Goal: Transaction & Acquisition: Download file/media

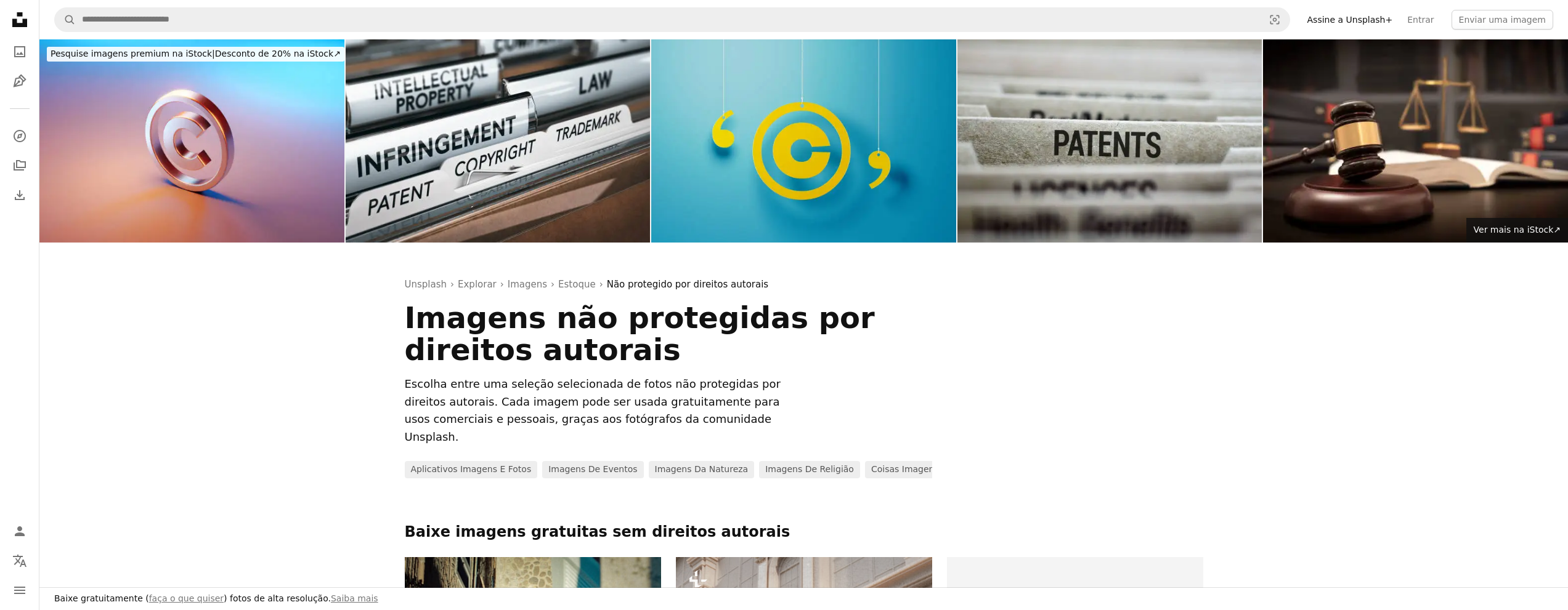
scroll to position [4124, 0]
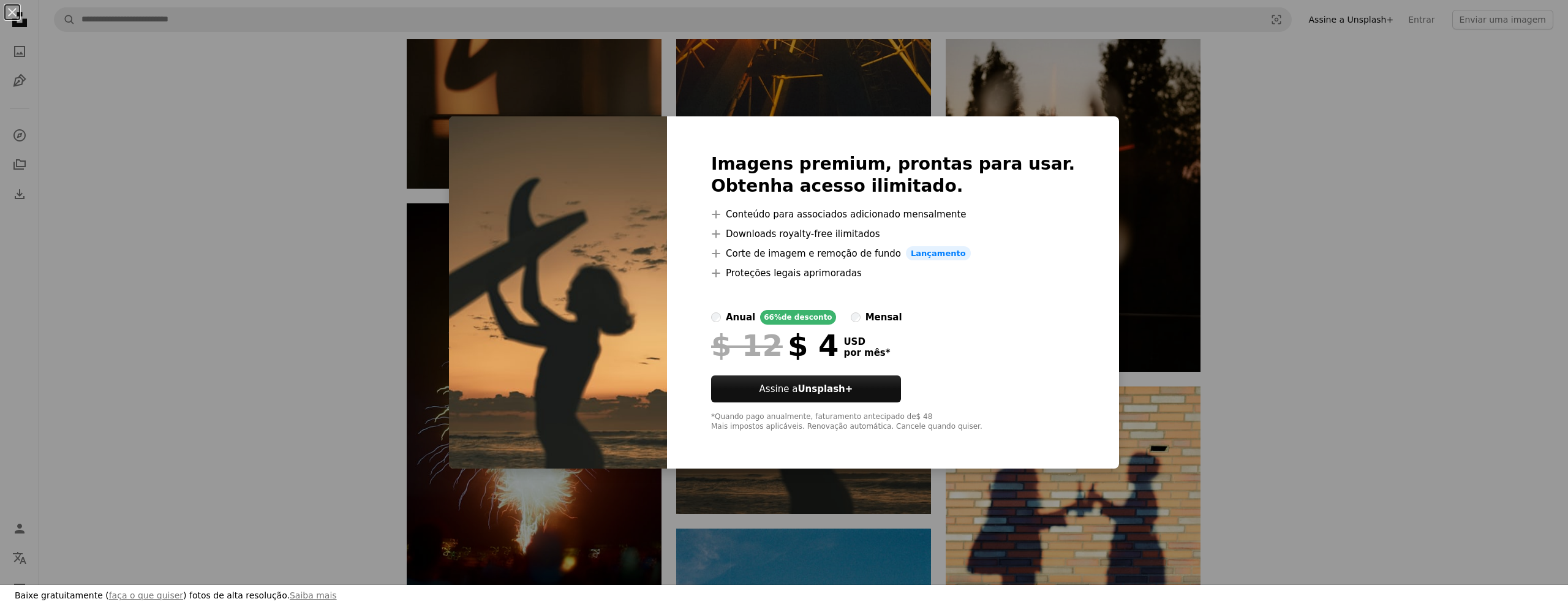
click at [1349, 160] on div "An X shape Imagens premium, prontas para usar. Obtenha acesso ilimitado. A plus…" at bounding box center [784, 304] width 1568 height 607
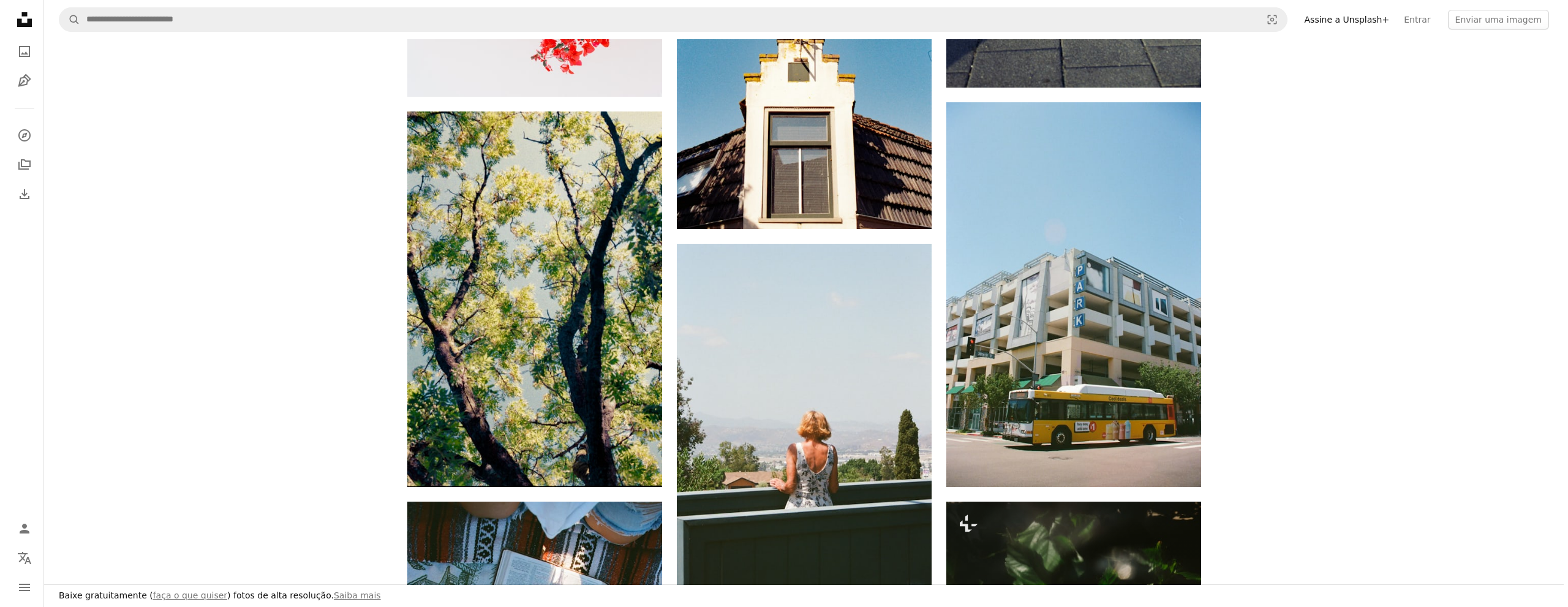
scroll to position [4839, 0]
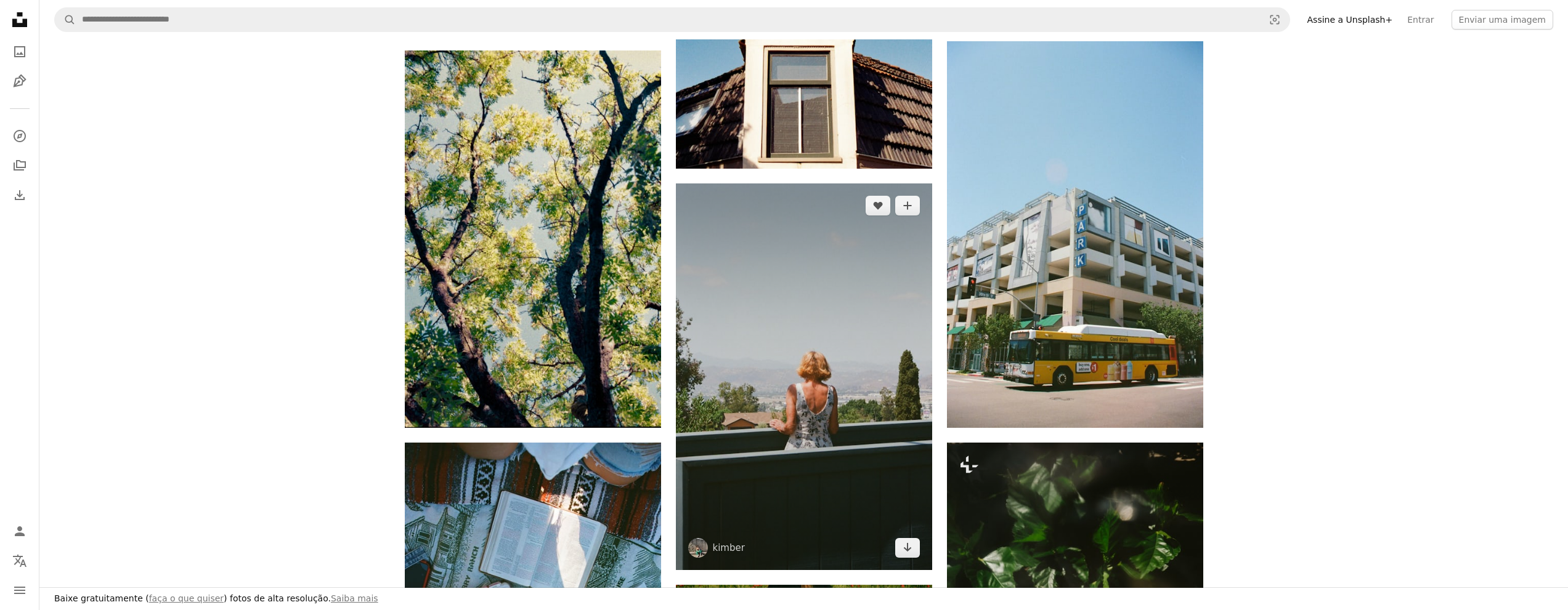
click at [811, 317] on img at bounding box center [804, 376] width 257 height 386
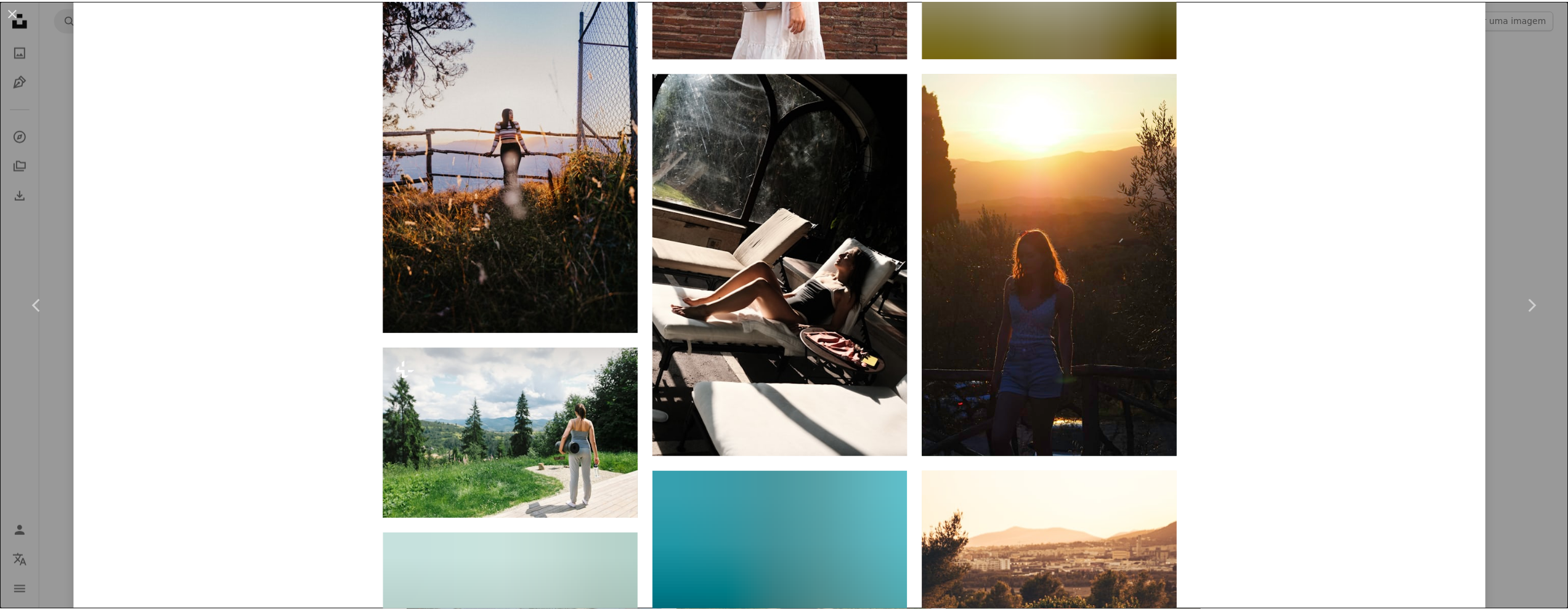
scroll to position [4739, 0]
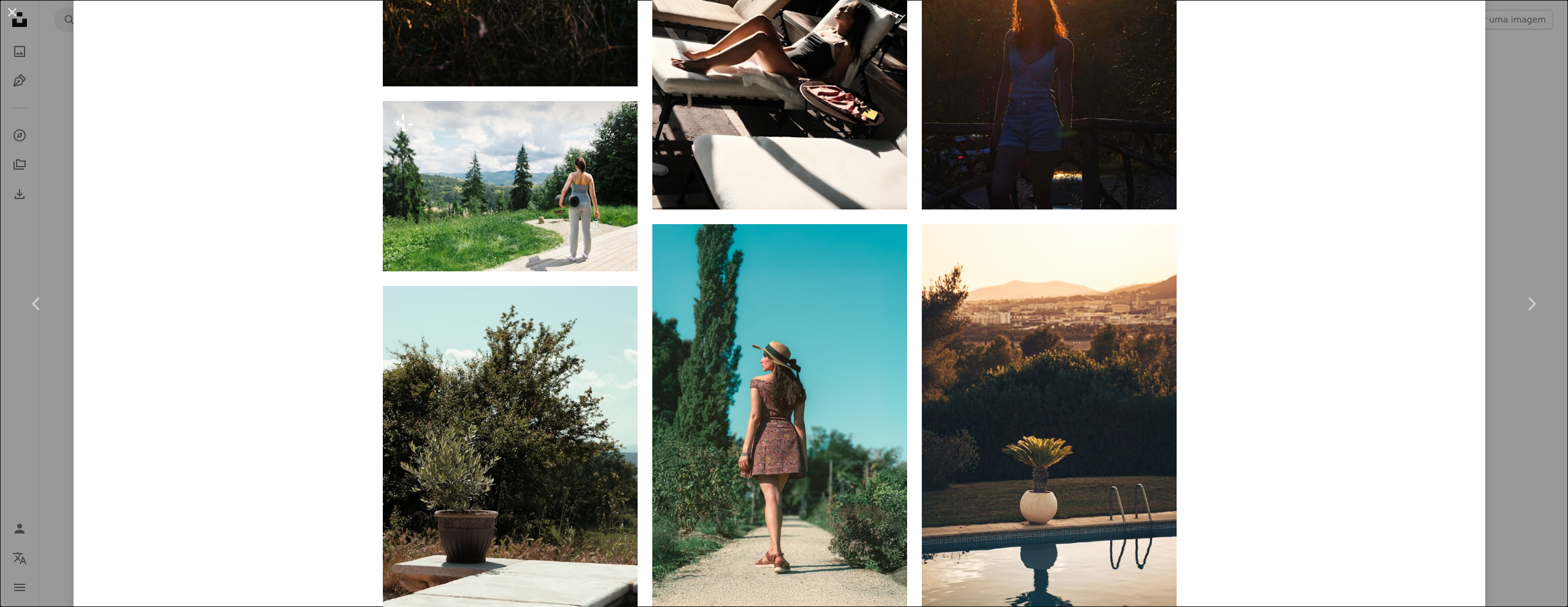
click at [1490, 136] on div "An X shape Chevron left Chevron right kimber kimmberr A heart A plus sign Edita…" at bounding box center [784, 304] width 1568 height 607
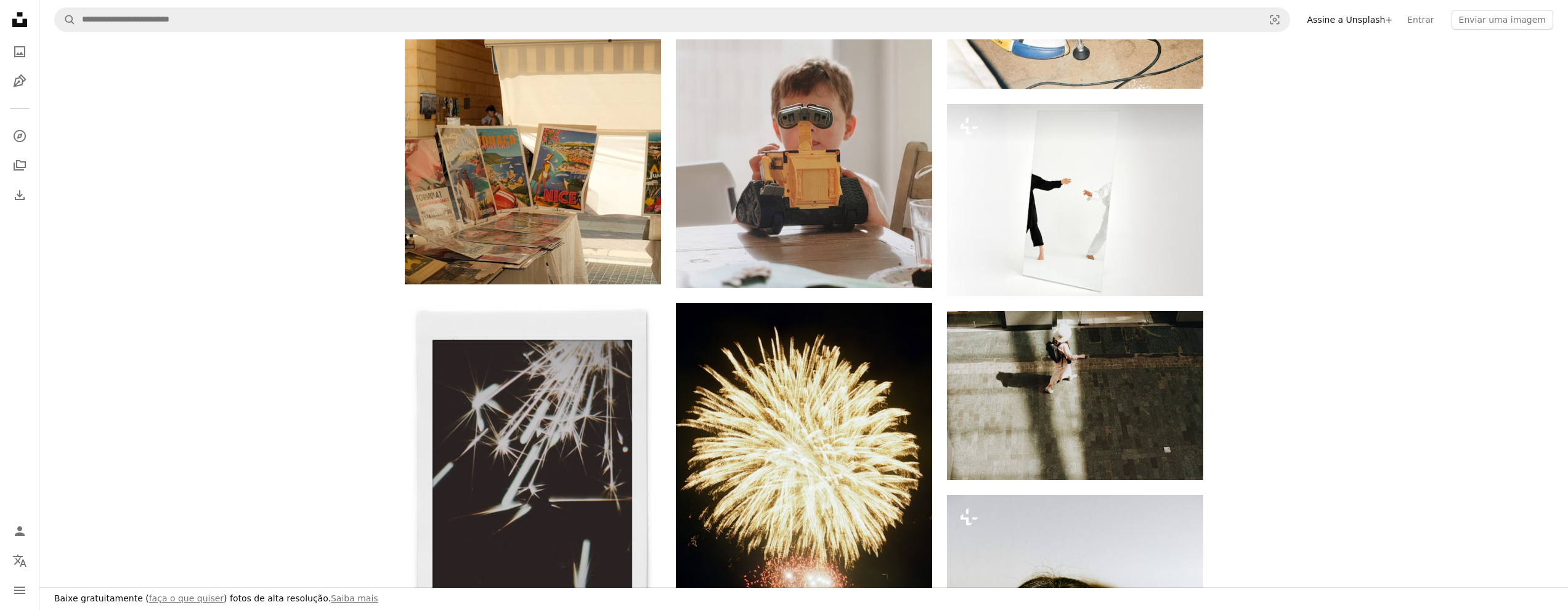
scroll to position [739, 0]
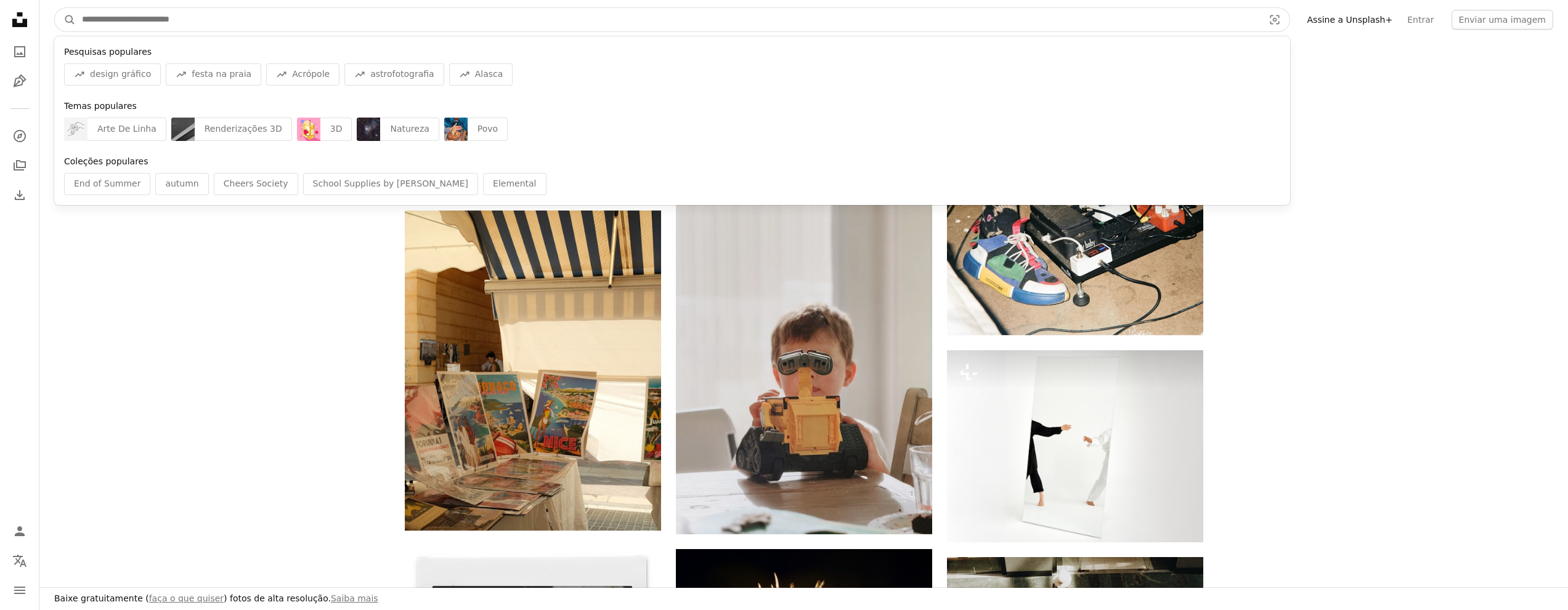
click at [276, 19] on input "Pesquise conteúdo visual em todo o site" at bounding box center [668, 20] width 1184 height 24
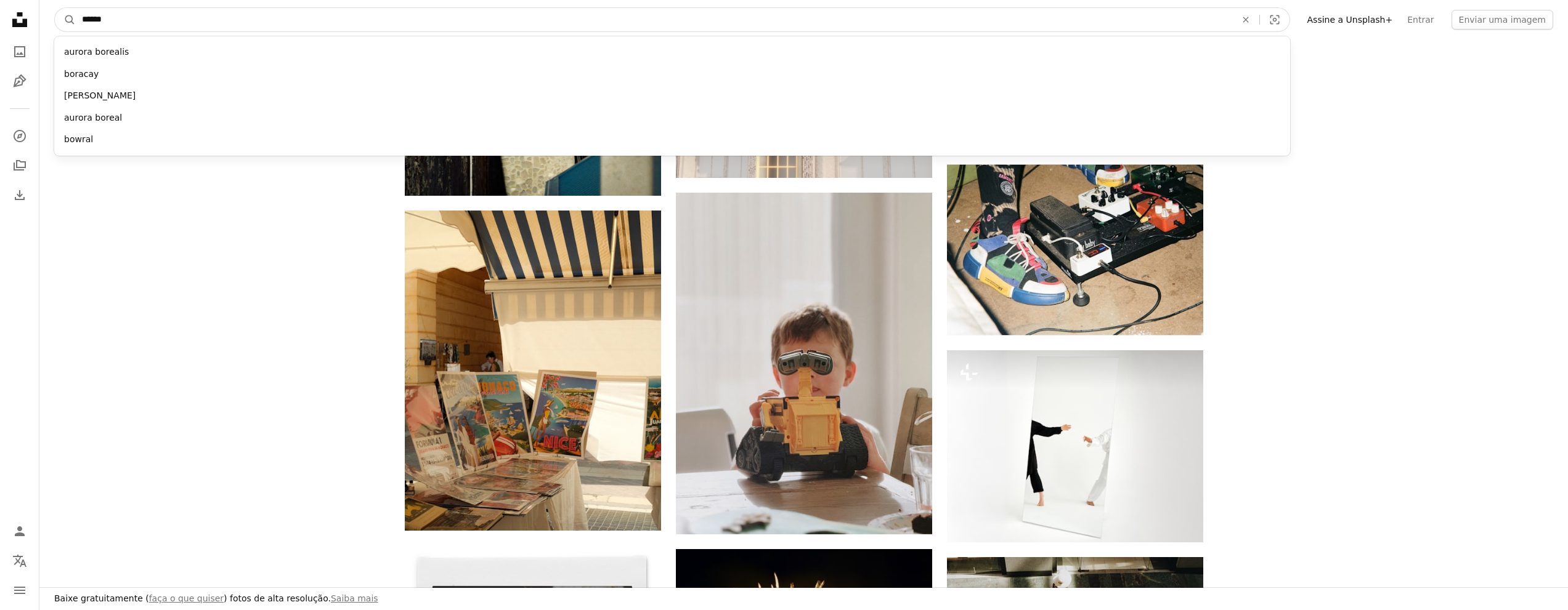
type input "*******"
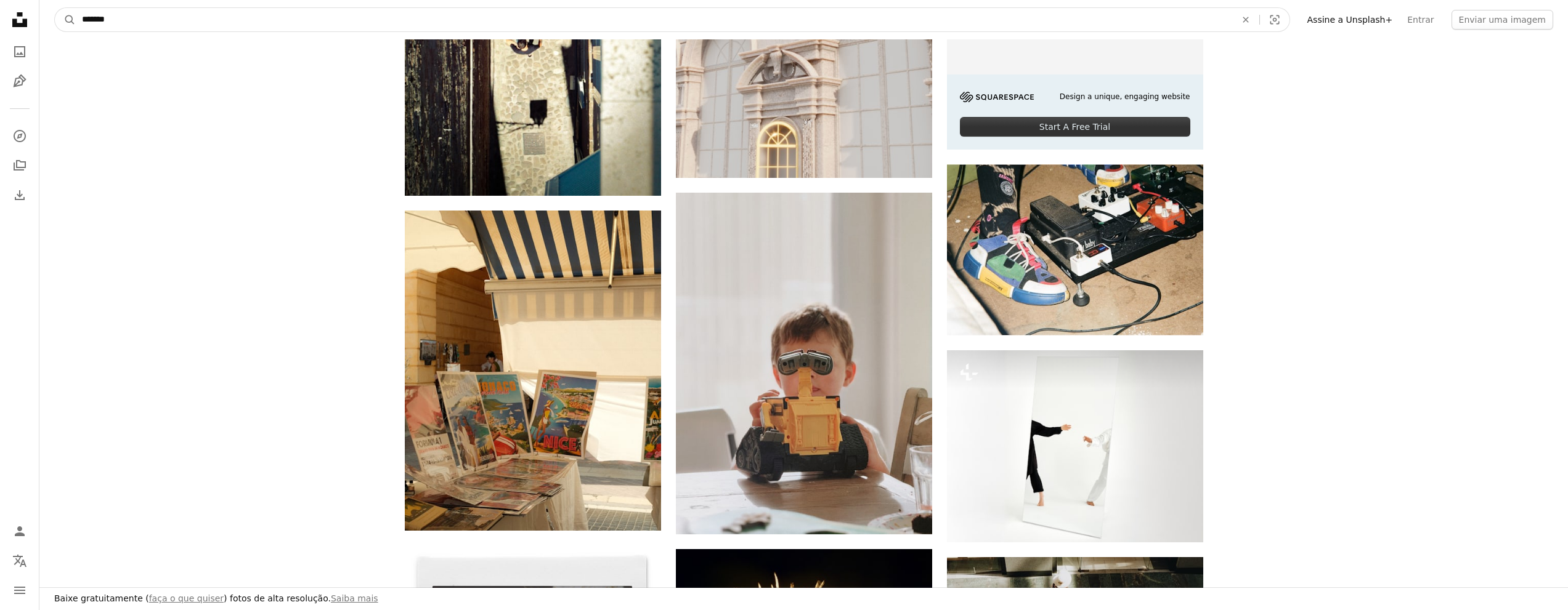
click button "A magnifying glass" at bounding box center [65, 20] width 21 height 24
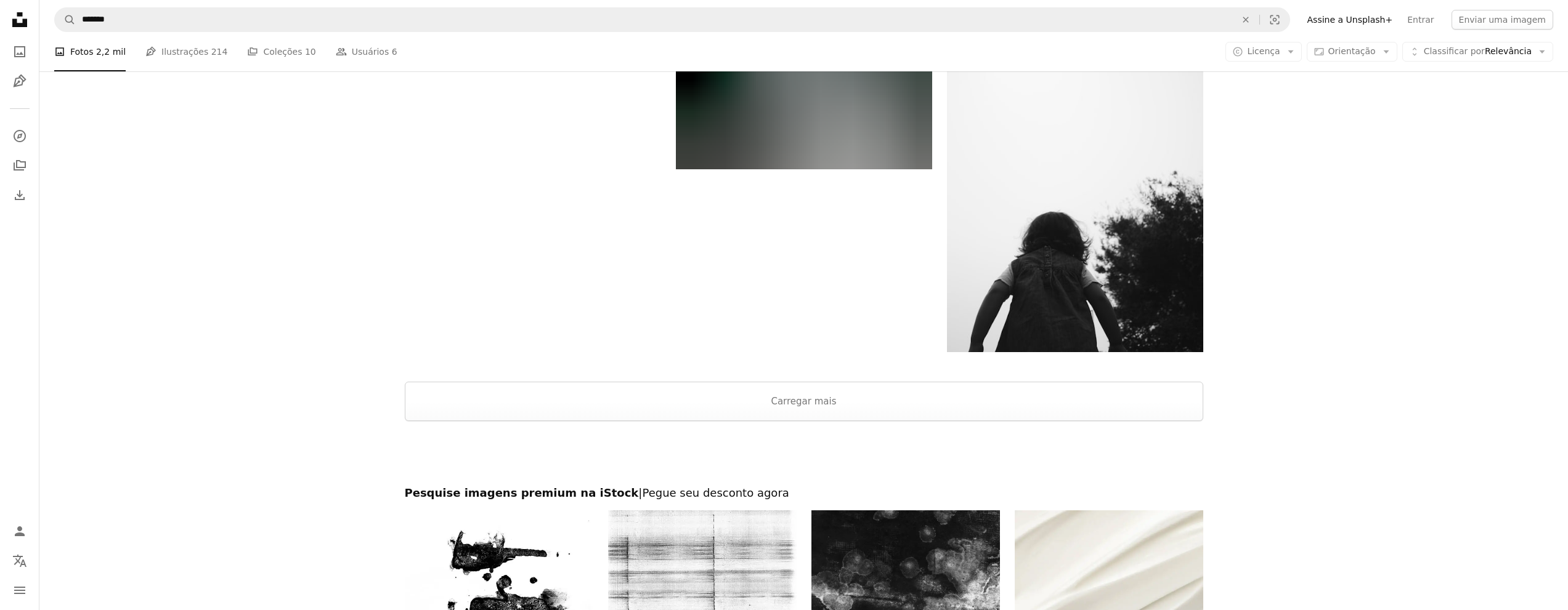
scroll to position [2339, 0]
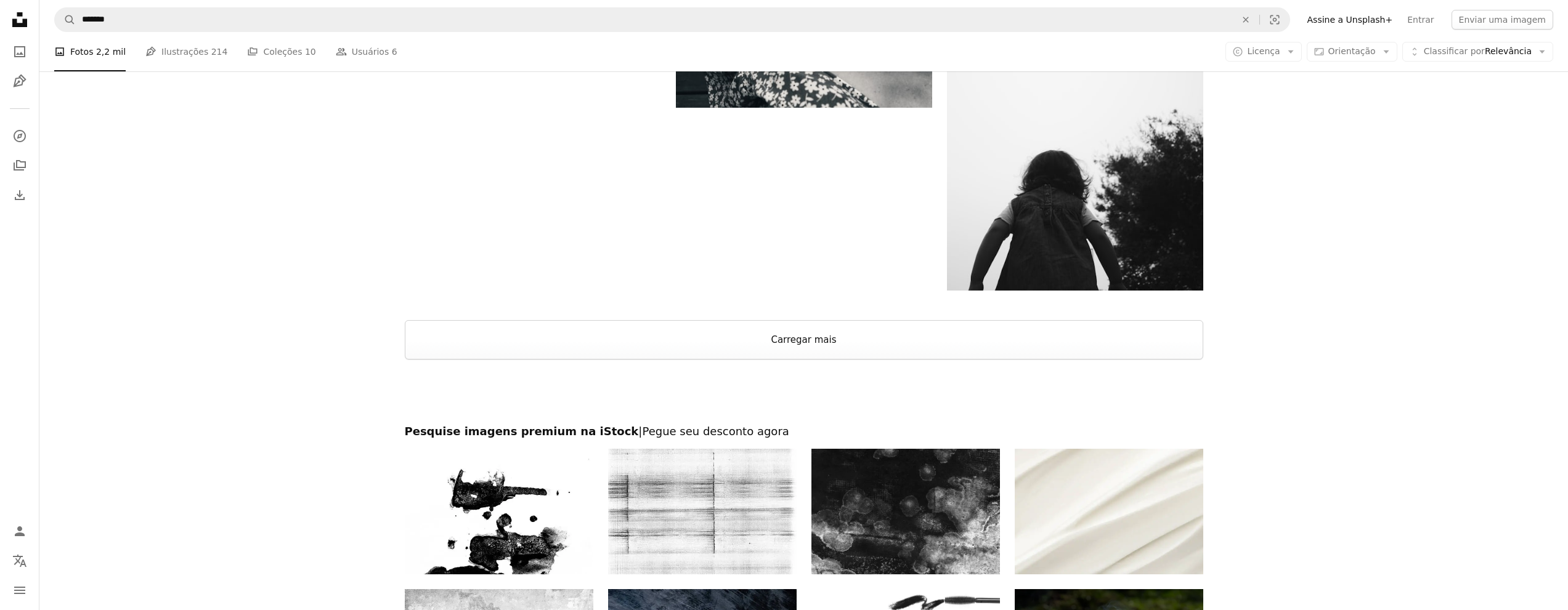
click at [825, 345] on button "Carregar mais" at bounding box center [804, 340] width 798 height 40
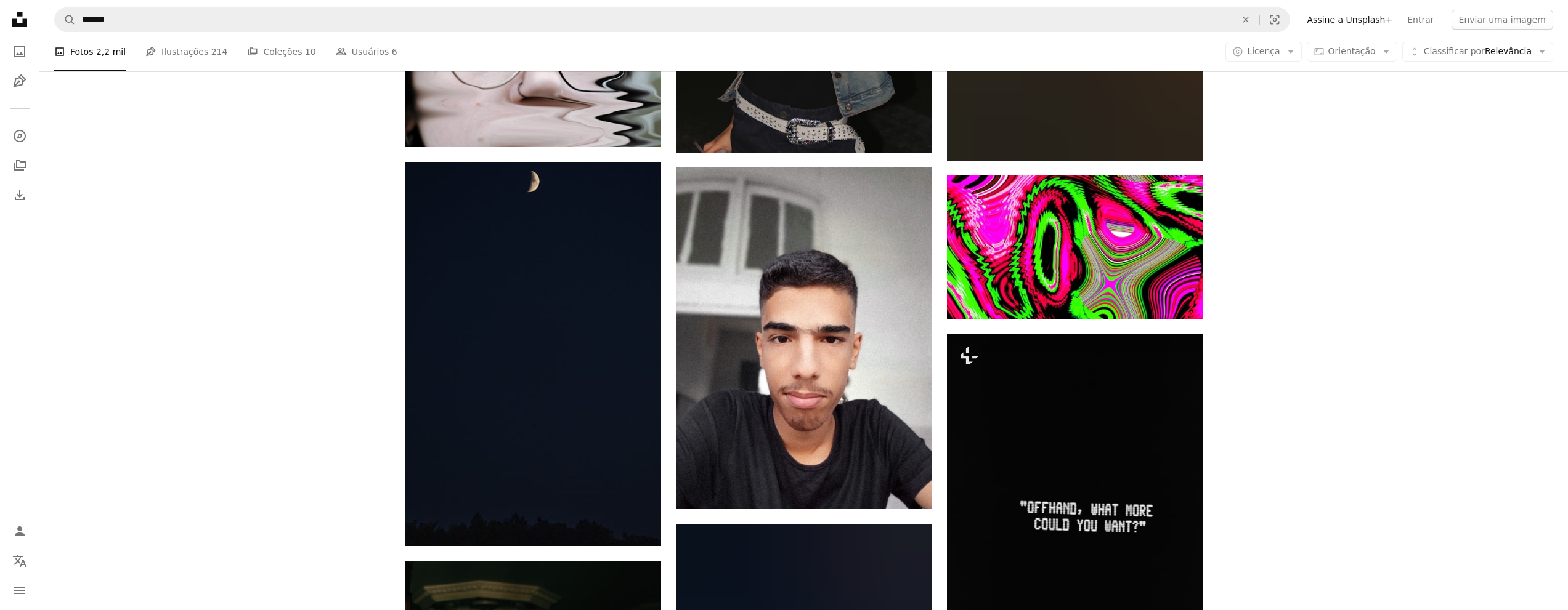
scroll to position [4001, 0]
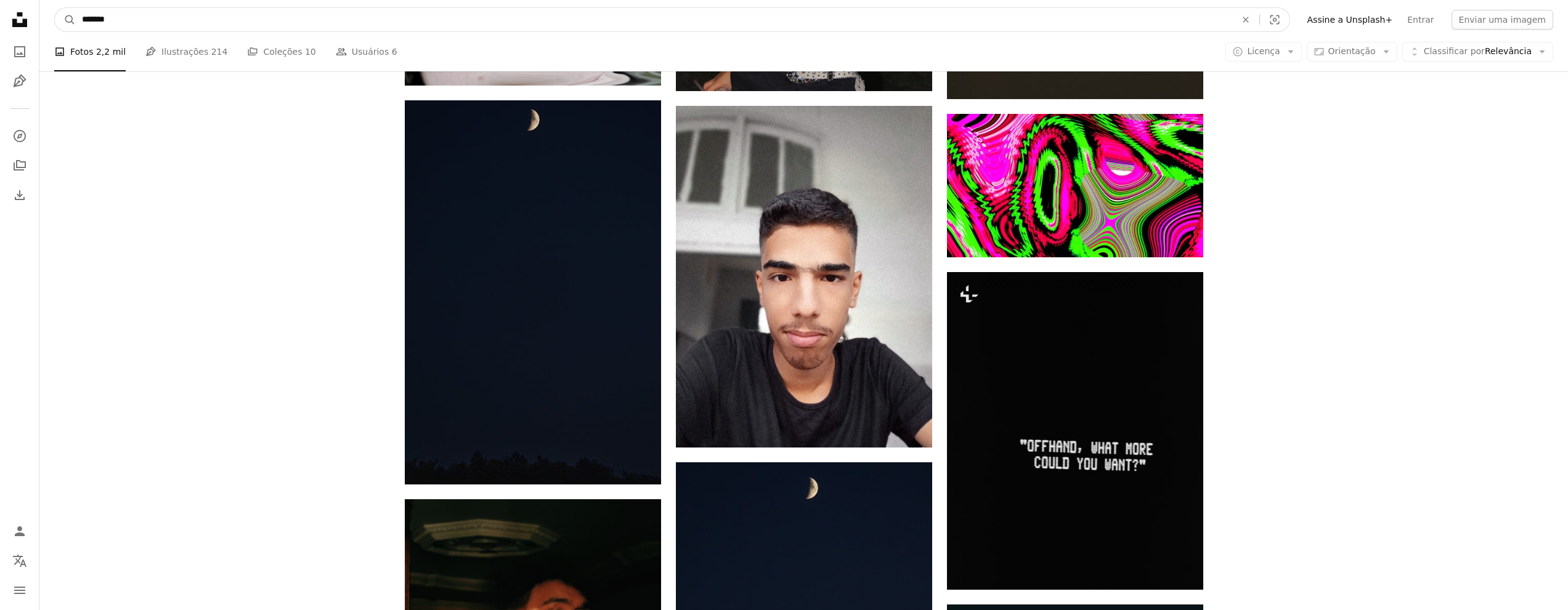
drag, startPoint x: 186, startPoint y: 11, endPoint x: 34, endPoint y: 19, distance: 152.2
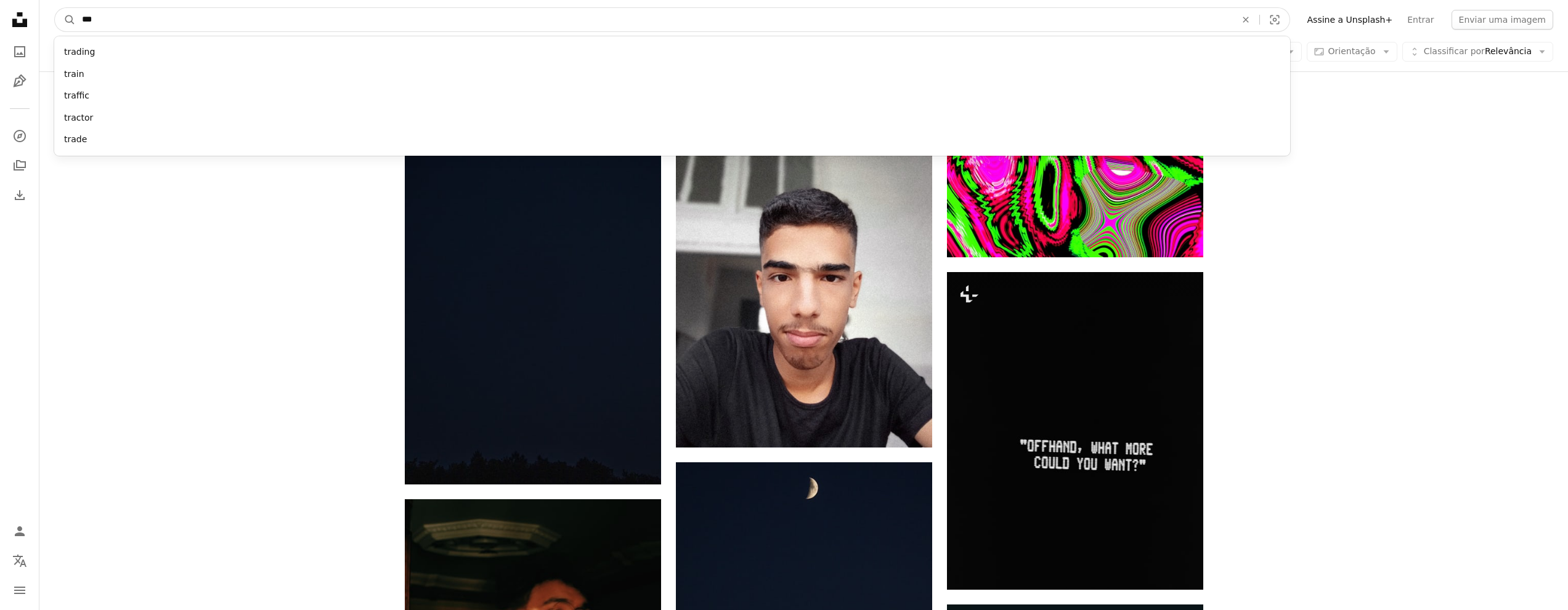
type input "****"
click button "A magnifying glass" at bounding box center [65, 20] width 21 height 24
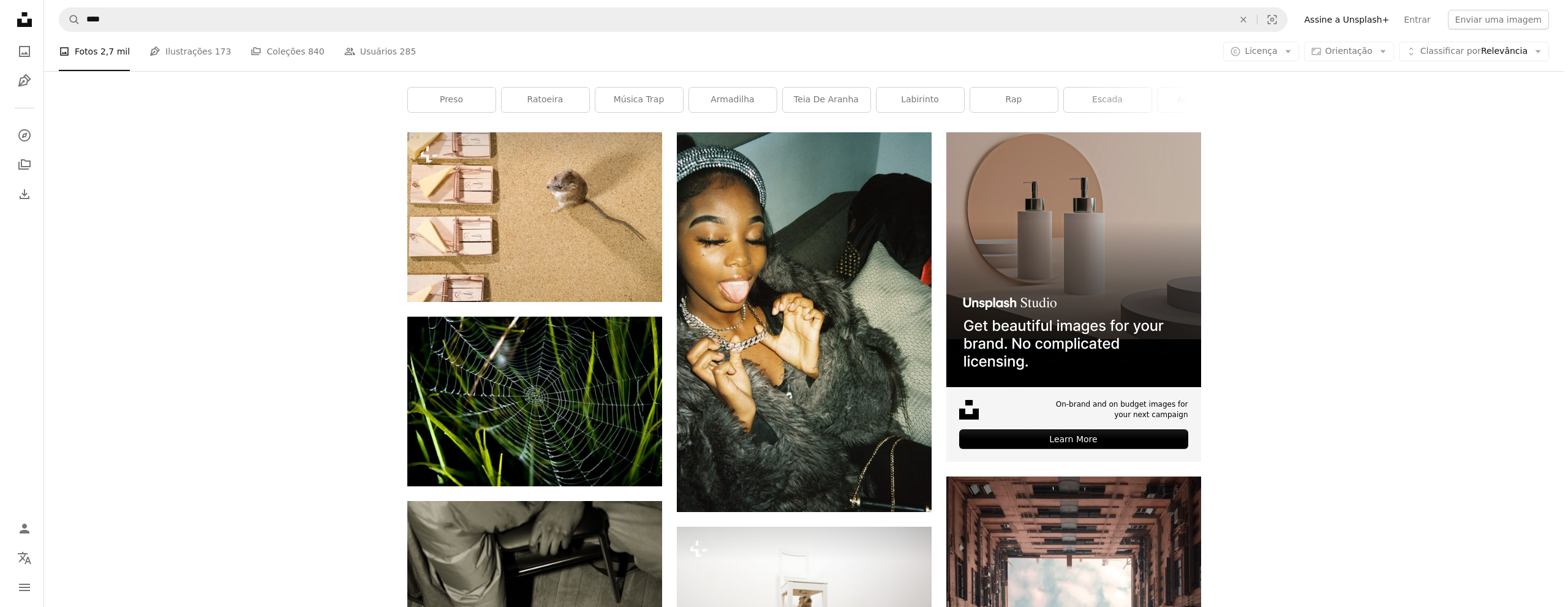
scroll to position [490, 0]
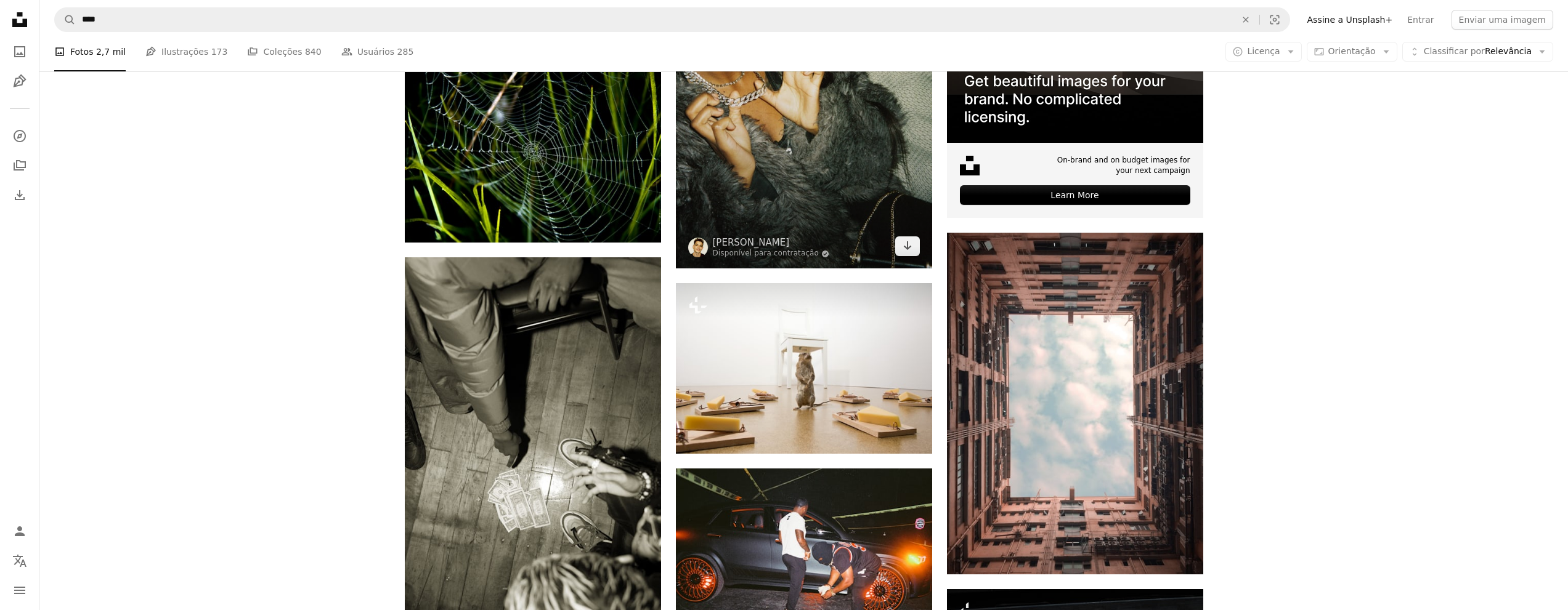
click at [904, 166] on img at bounding box center [804, 78] width 257 height 383
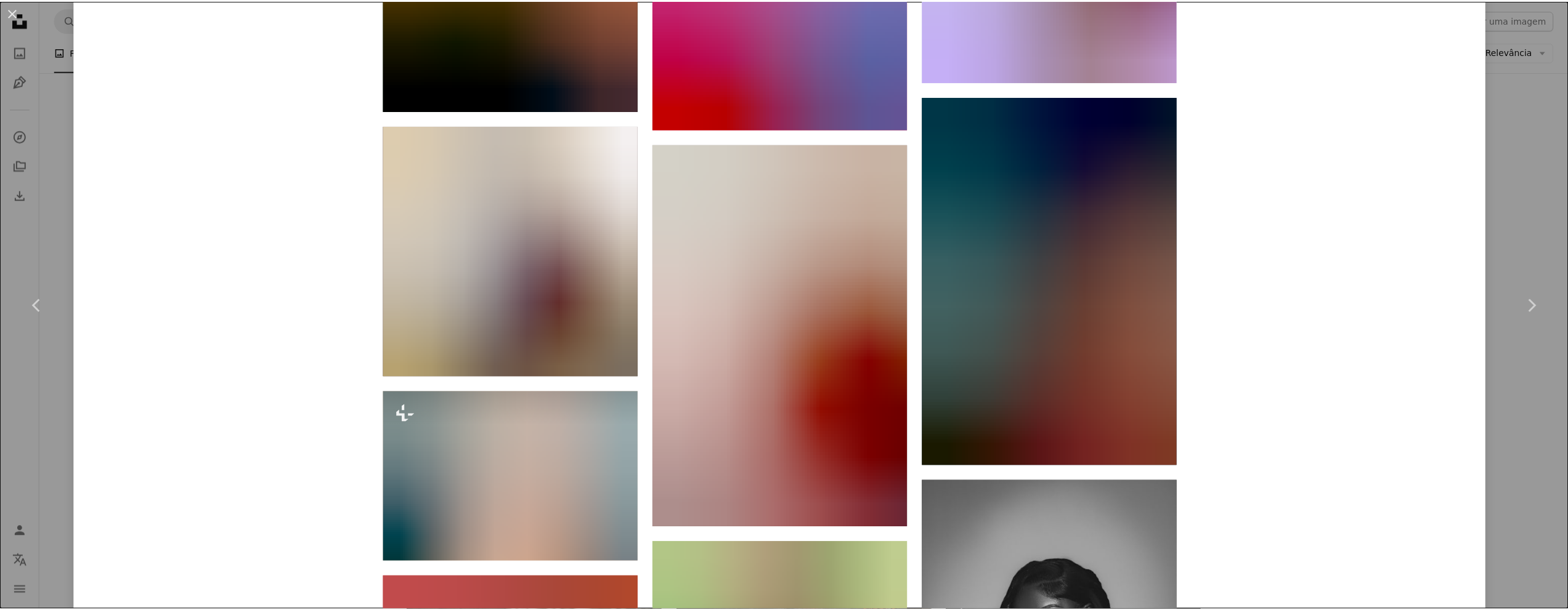
scroll to position [8863, 0]
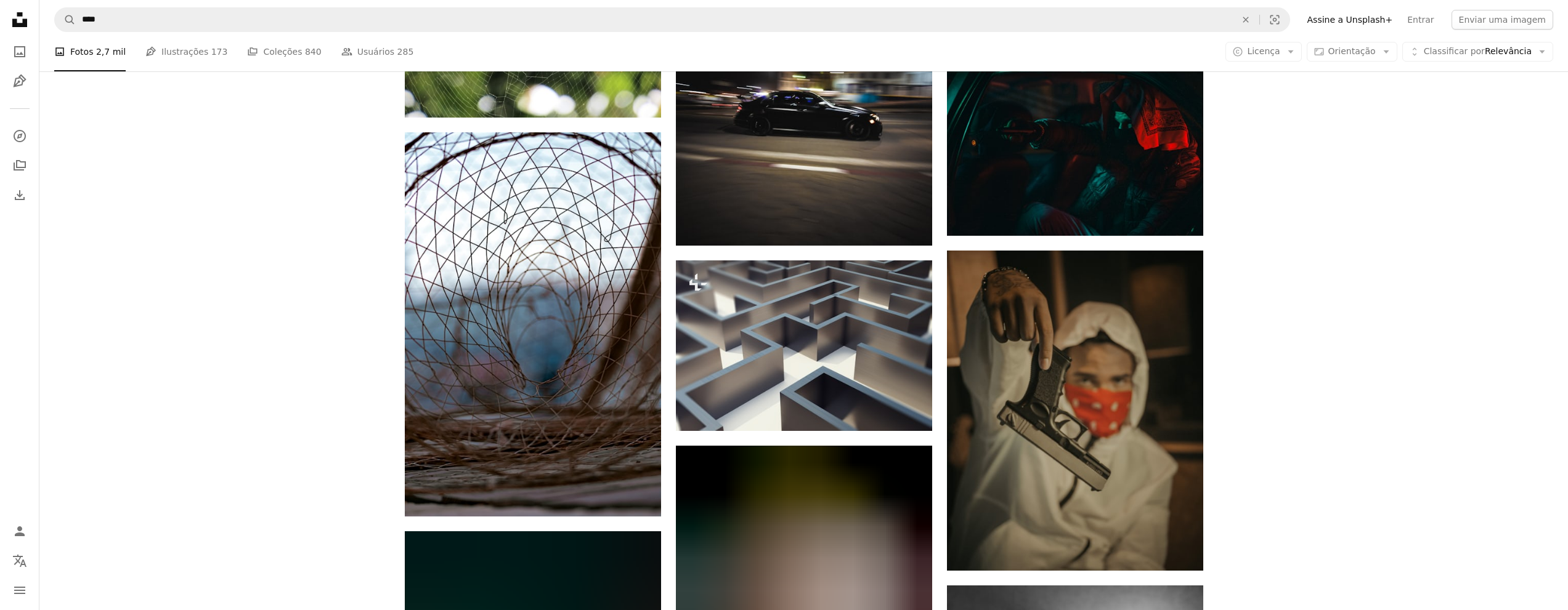
scroll to position [1354, 0]
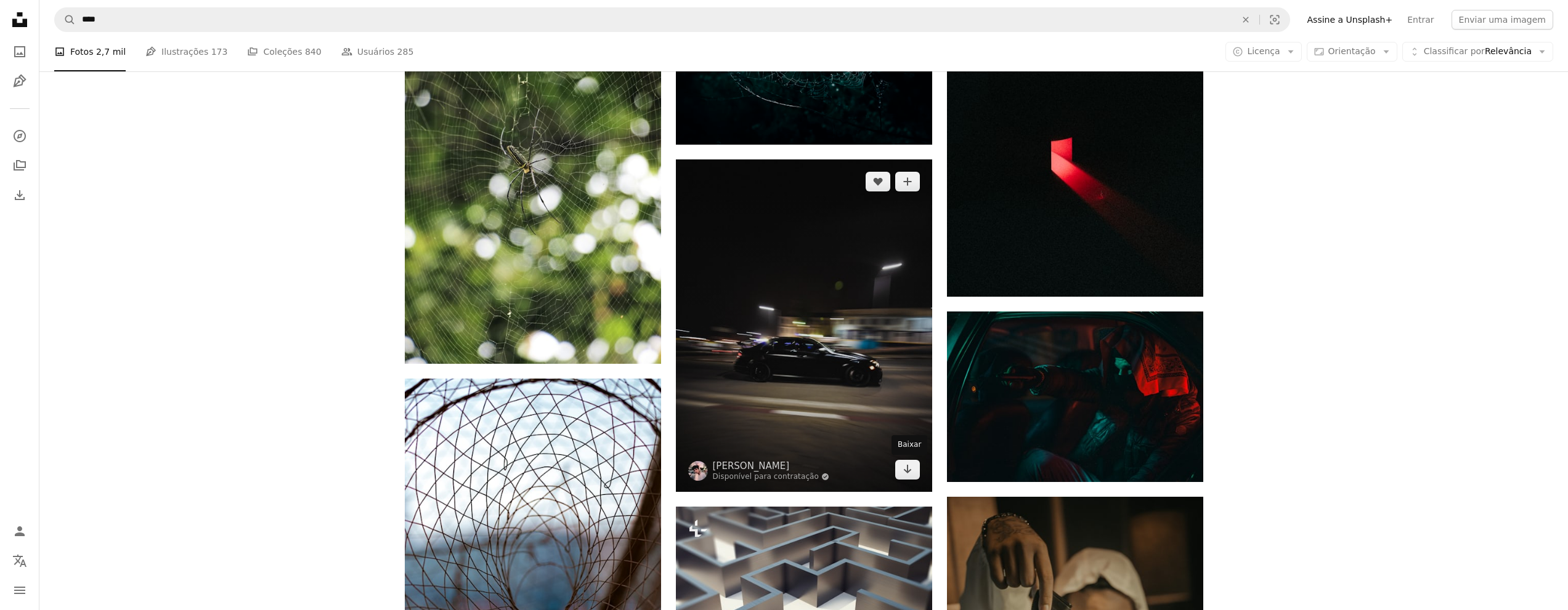
click at [910, 476] on icon "Arrow pointing down" at bounding box center [907, 469] width 10 height 14
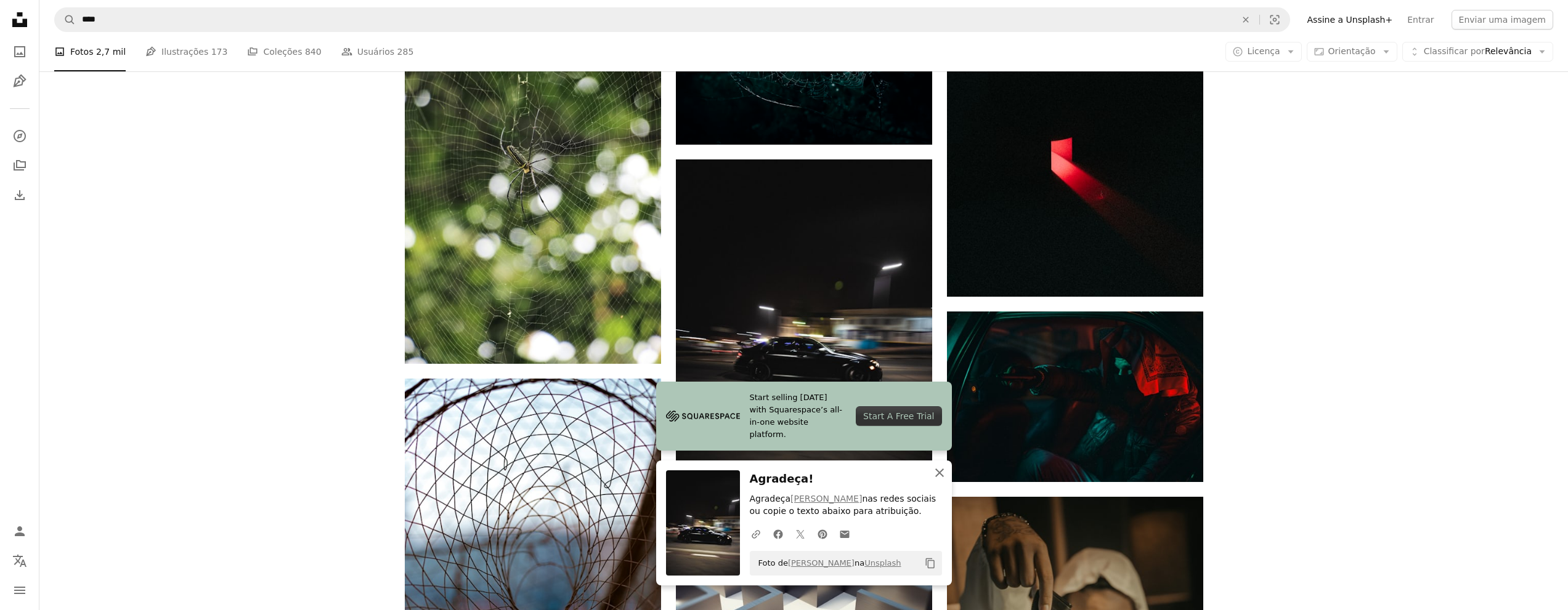
click at [940, 470] on icon "An X shape" at bounding box center [939, 472] width 14 height 14
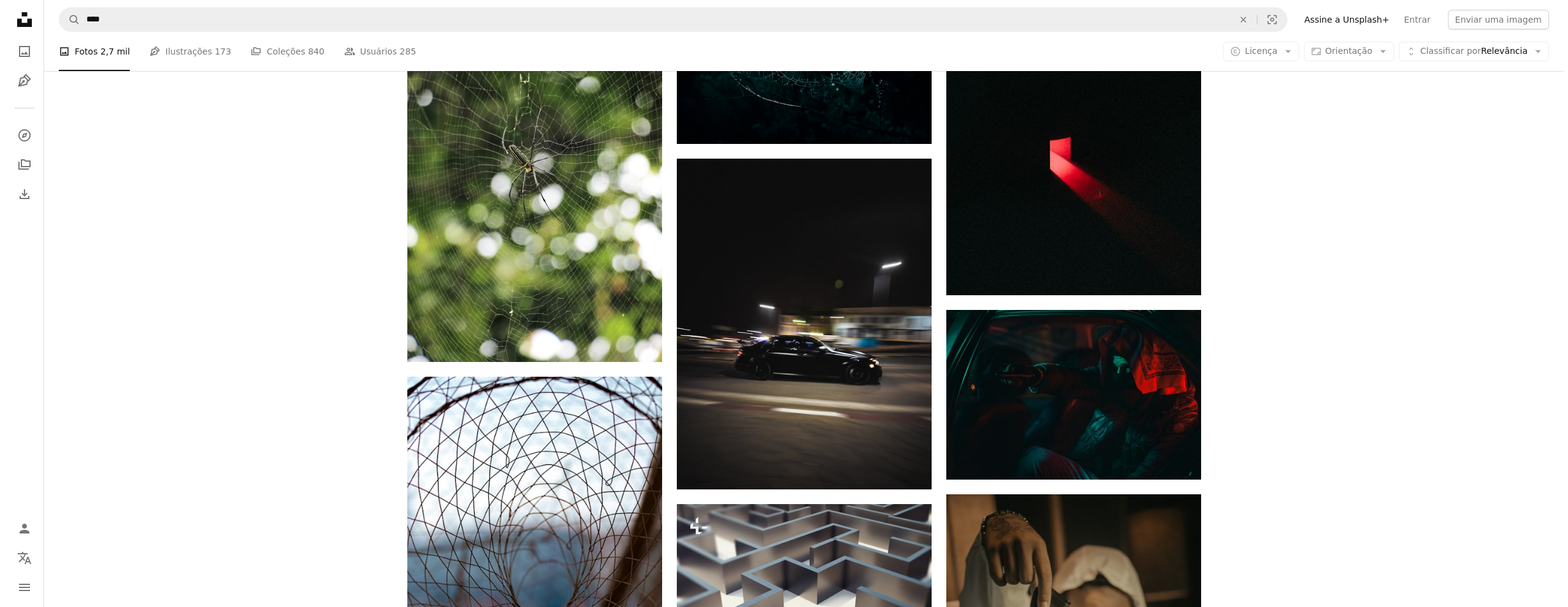
scroll to position [1654, 0]
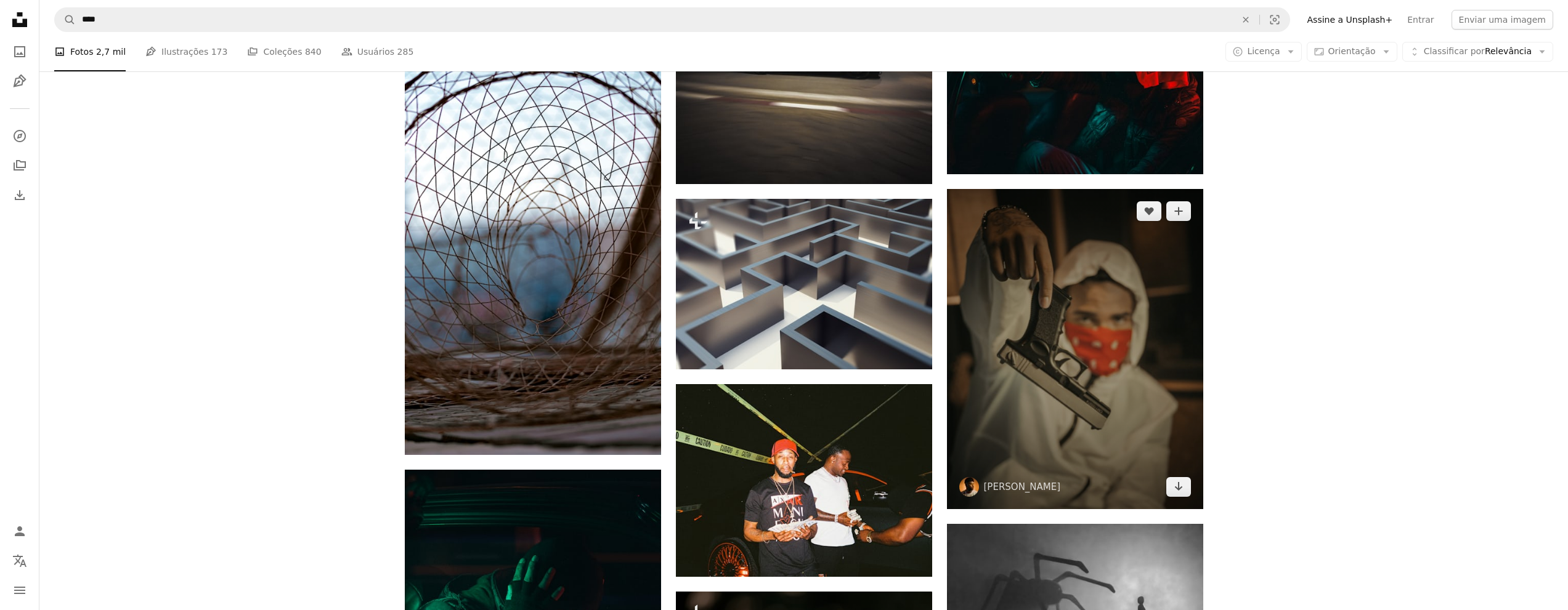
click at [1064, 411] on img at bounding box center [1075, 348] width 257 height 320
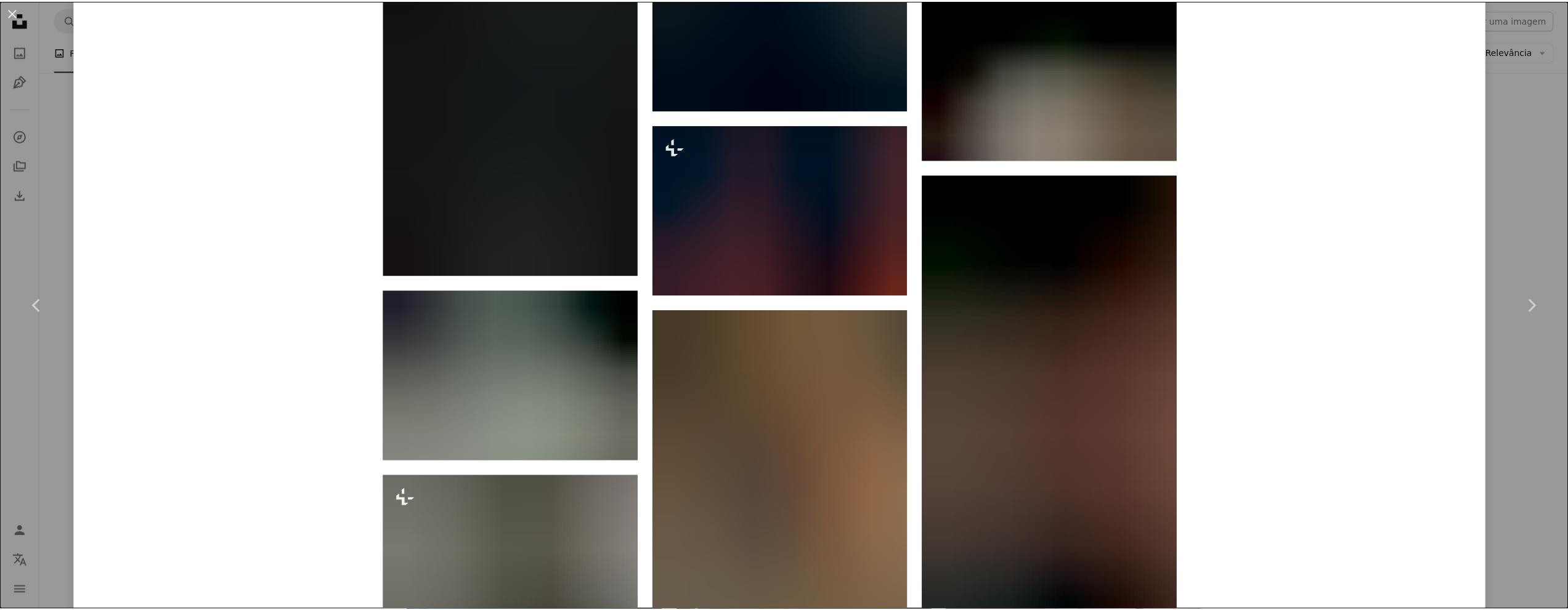
scroll to position [4124, 0]
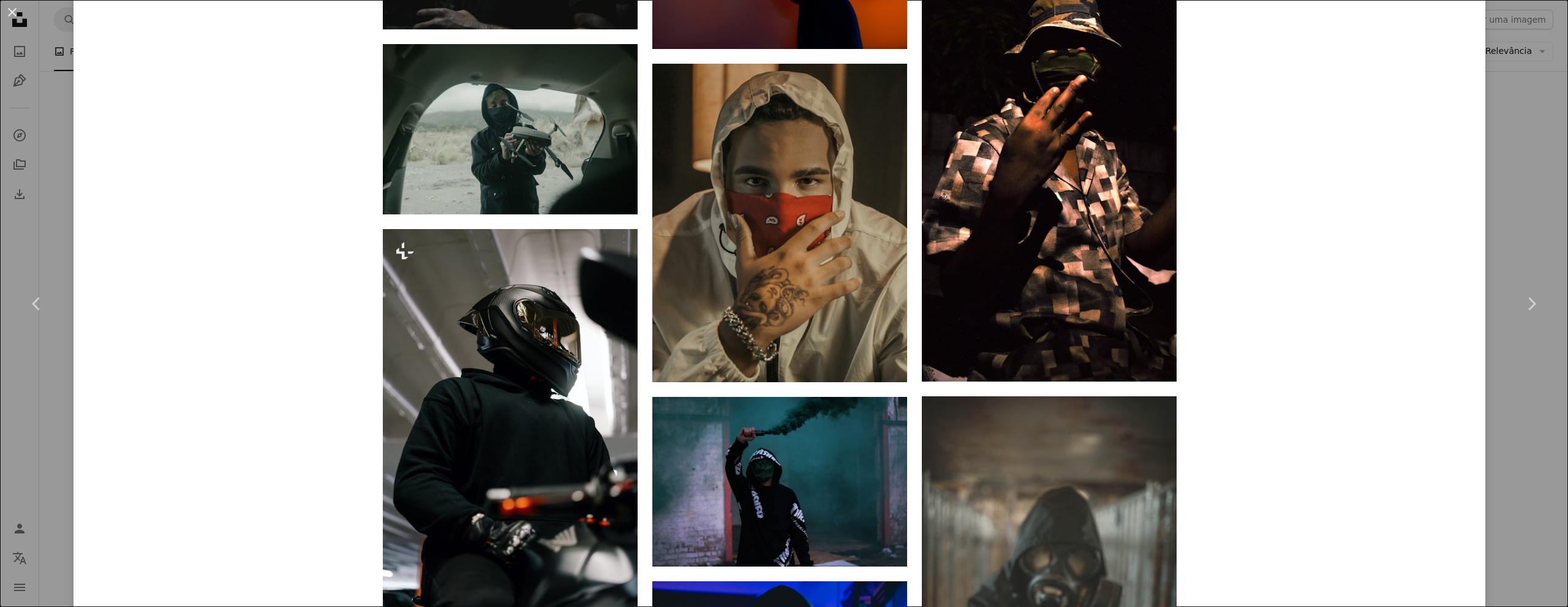
click at [12, 12] on button "An X shape" at bounding box center [11, 11] width 14 height 14
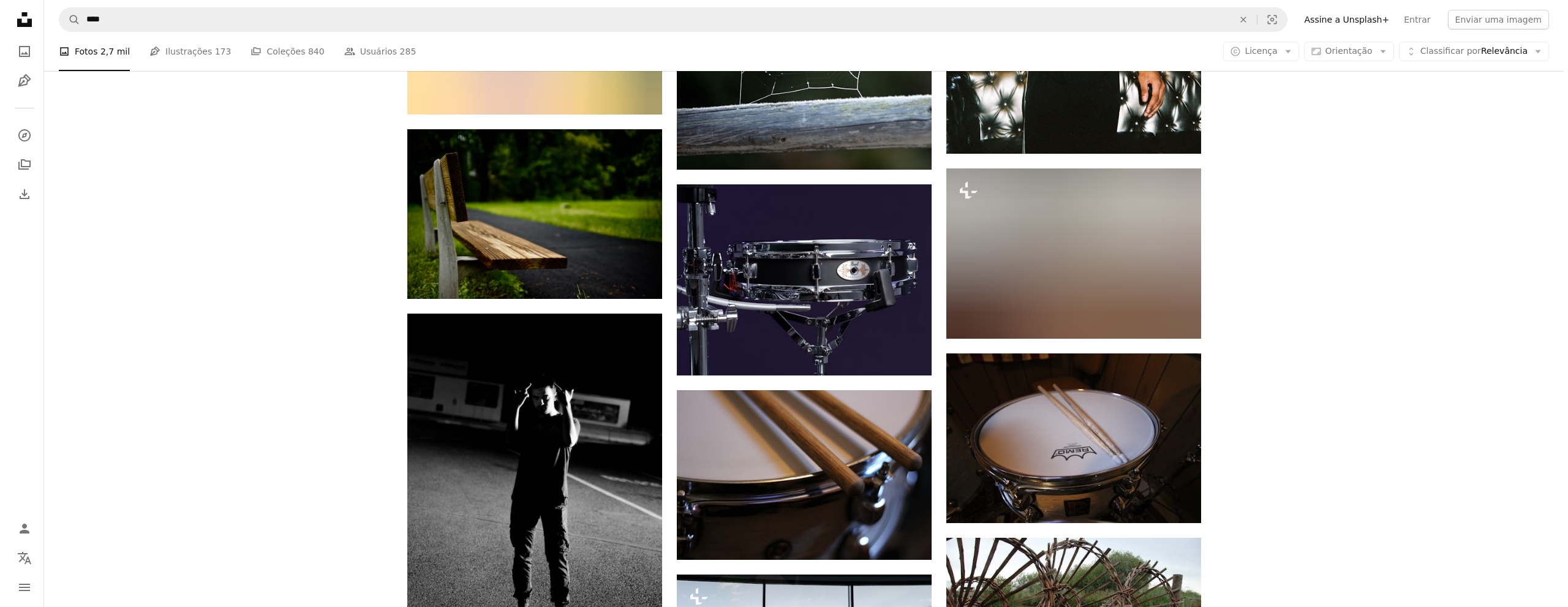
scroll to position [2818, 0]
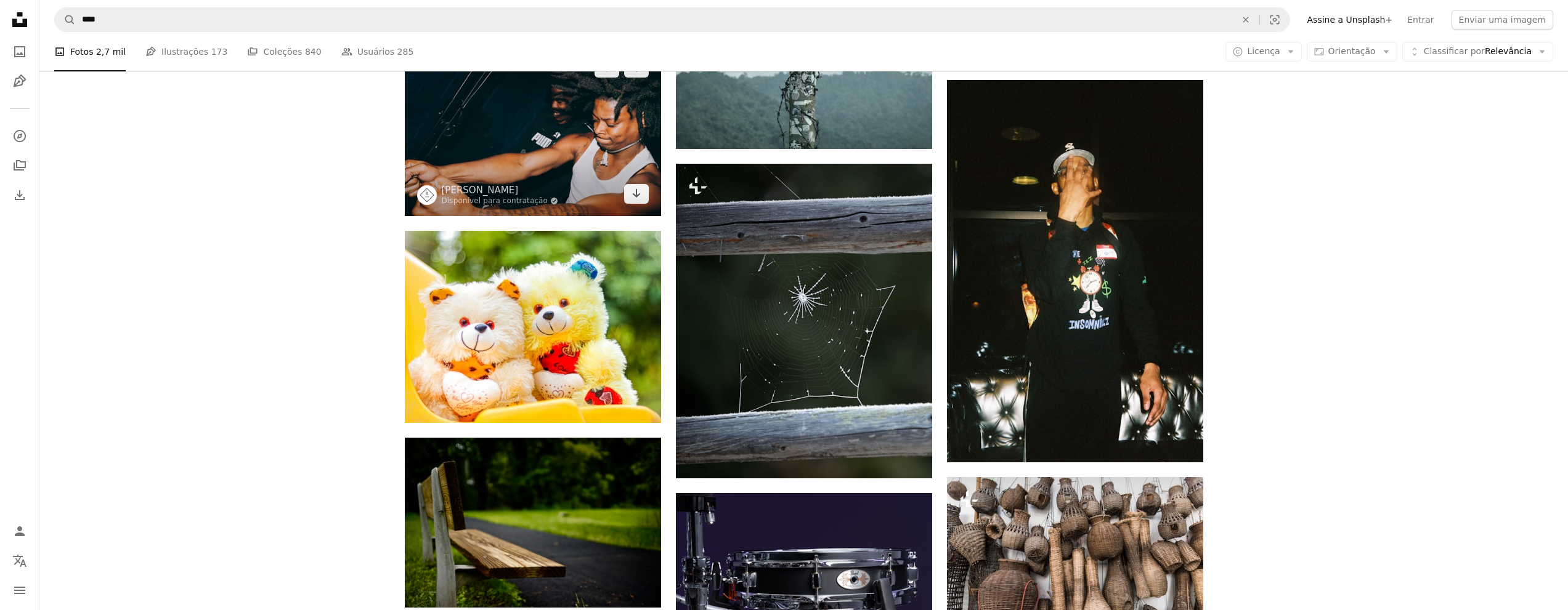
click at [577, 186] on img at bounding box center [533, 131] width 257 height 170
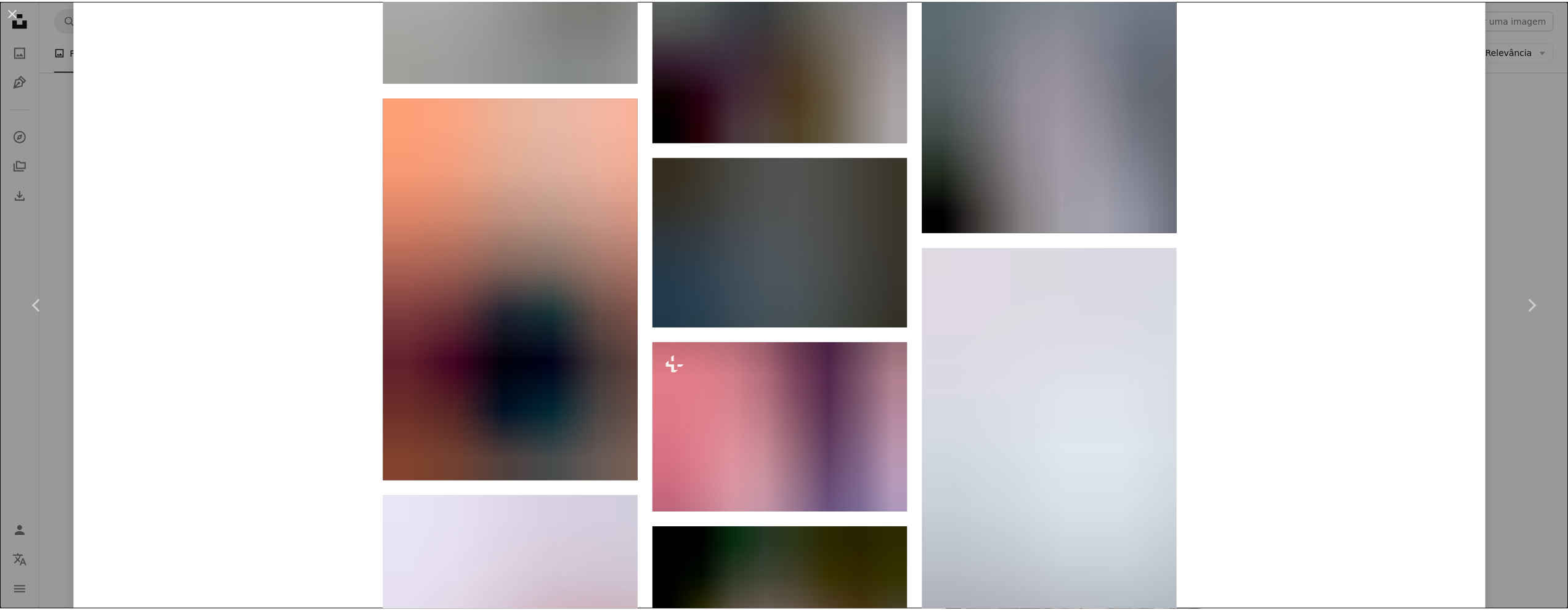
scroll to position [6771, 0]
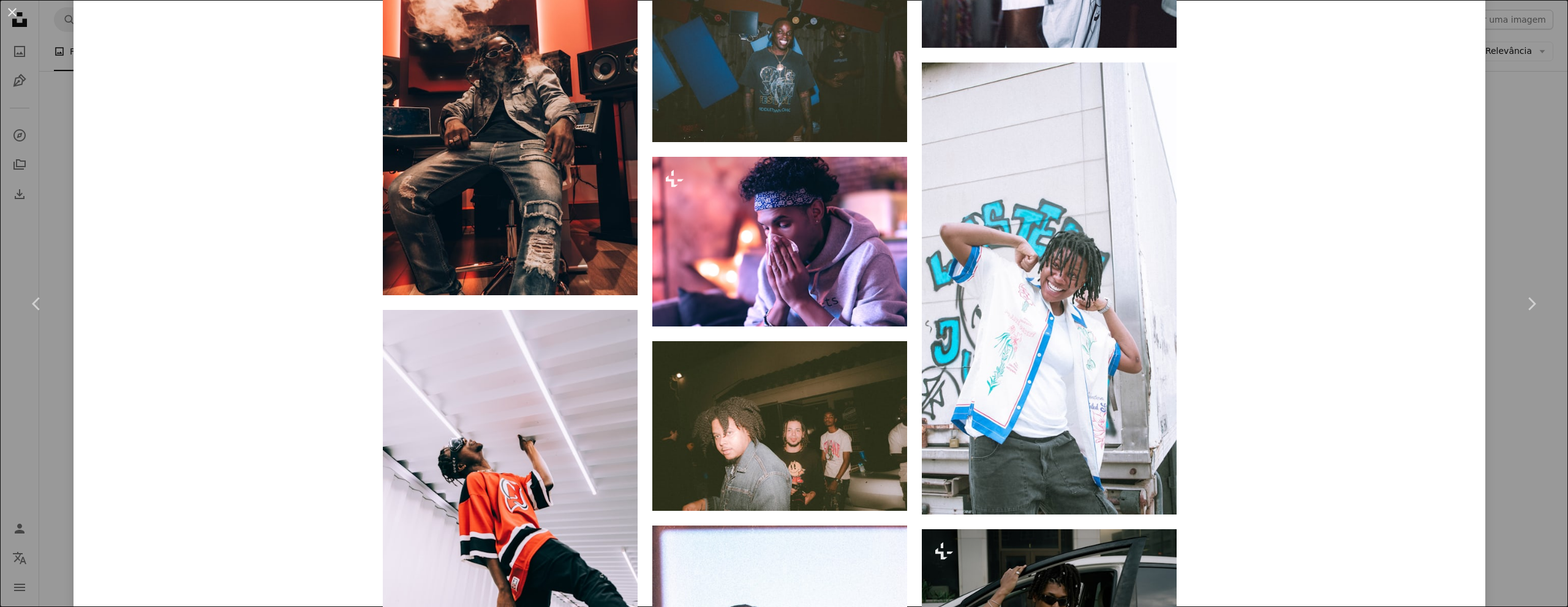
click at [11, 9] on button "An X shape" at bounding box center [11, 11] width 14 height 14
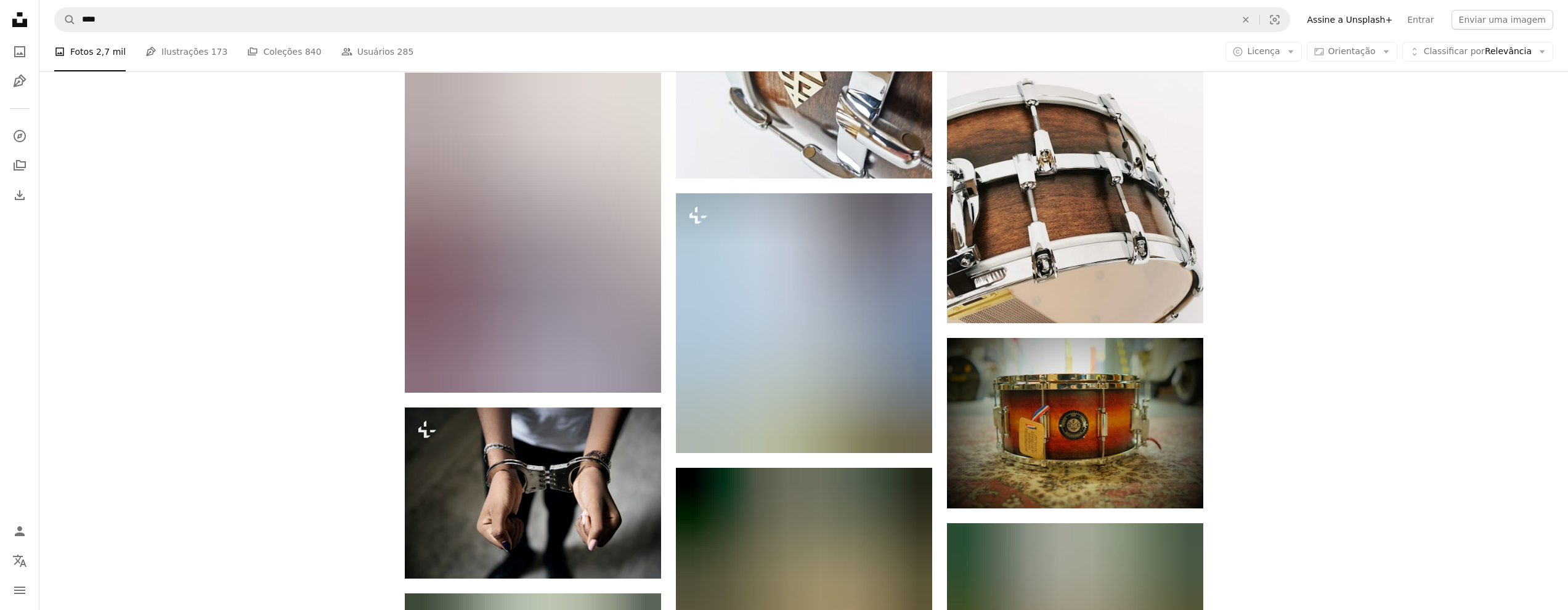
scroll to position [6032, 0]
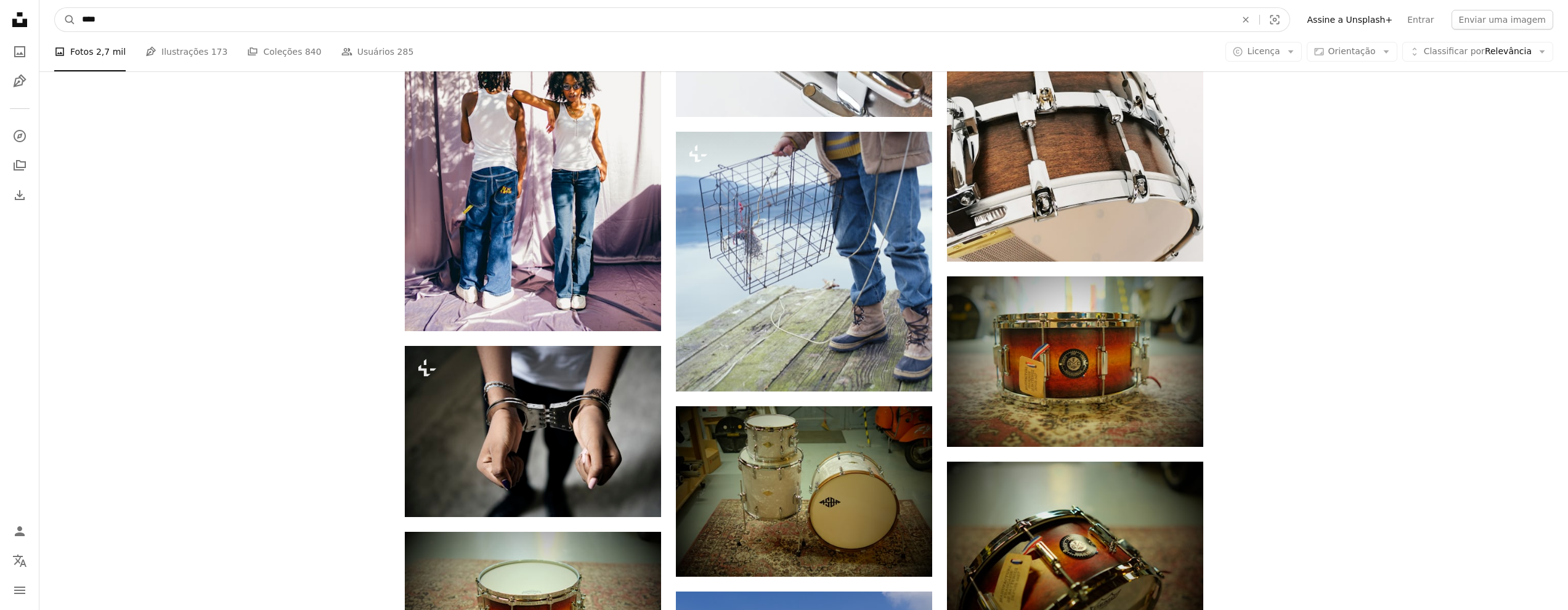
click at [247, 21] on input "****" at bounding box center [654, 20] width 1156 height 24
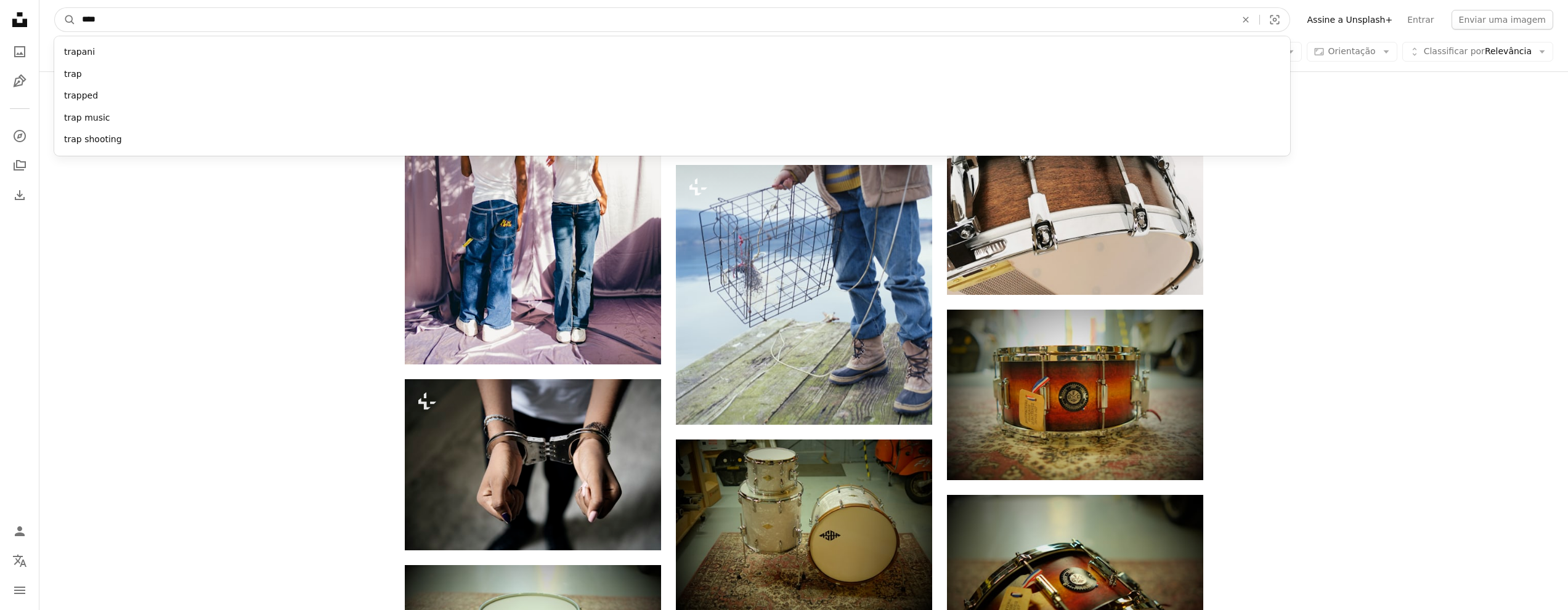
drag, startPoint x: 167, startPoint y: 14, endPoint x: 59, endPoint y: 10, distance: 108.1
click at [59, 10] on form "A magnifying glass **** trapani trap trapped trap music trap shooting An X shap…" at bounding box center [671, 20] width 1235 height 24
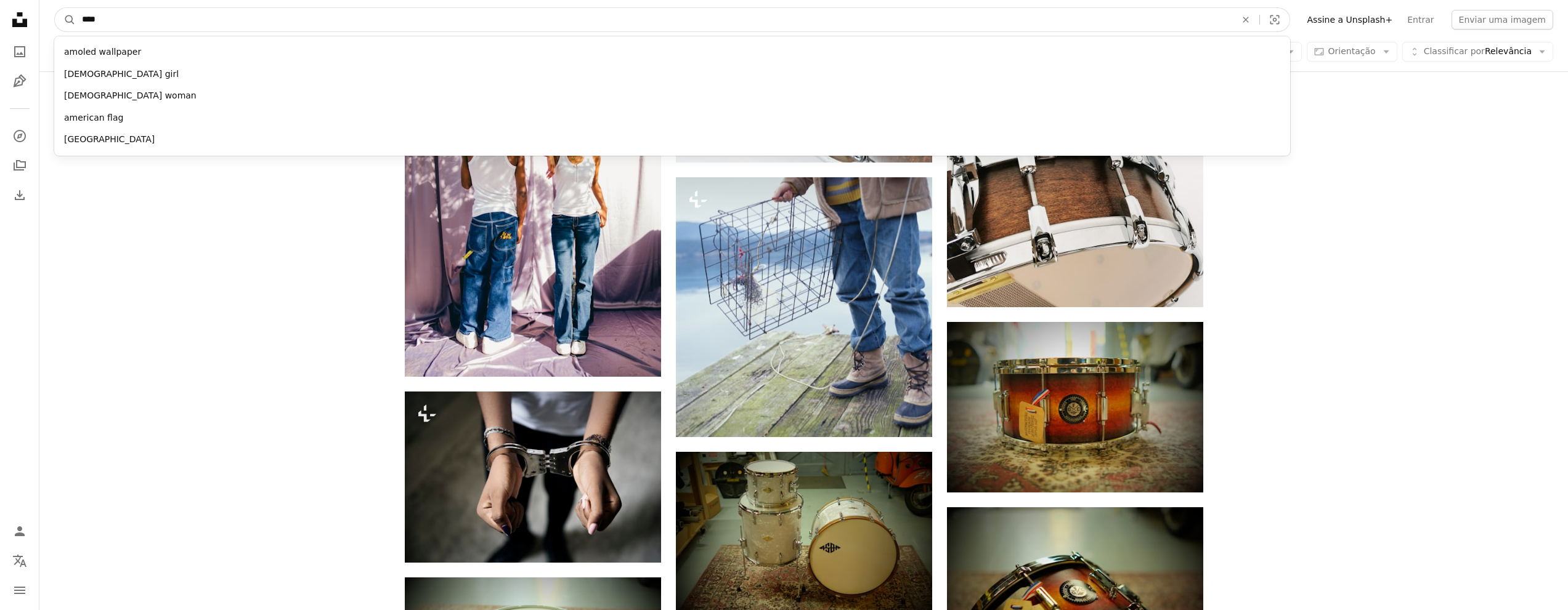
type input "****"
click at [55, 8] on button "A magnifying glass" at bounding box center [65, 20] width 21 height 24
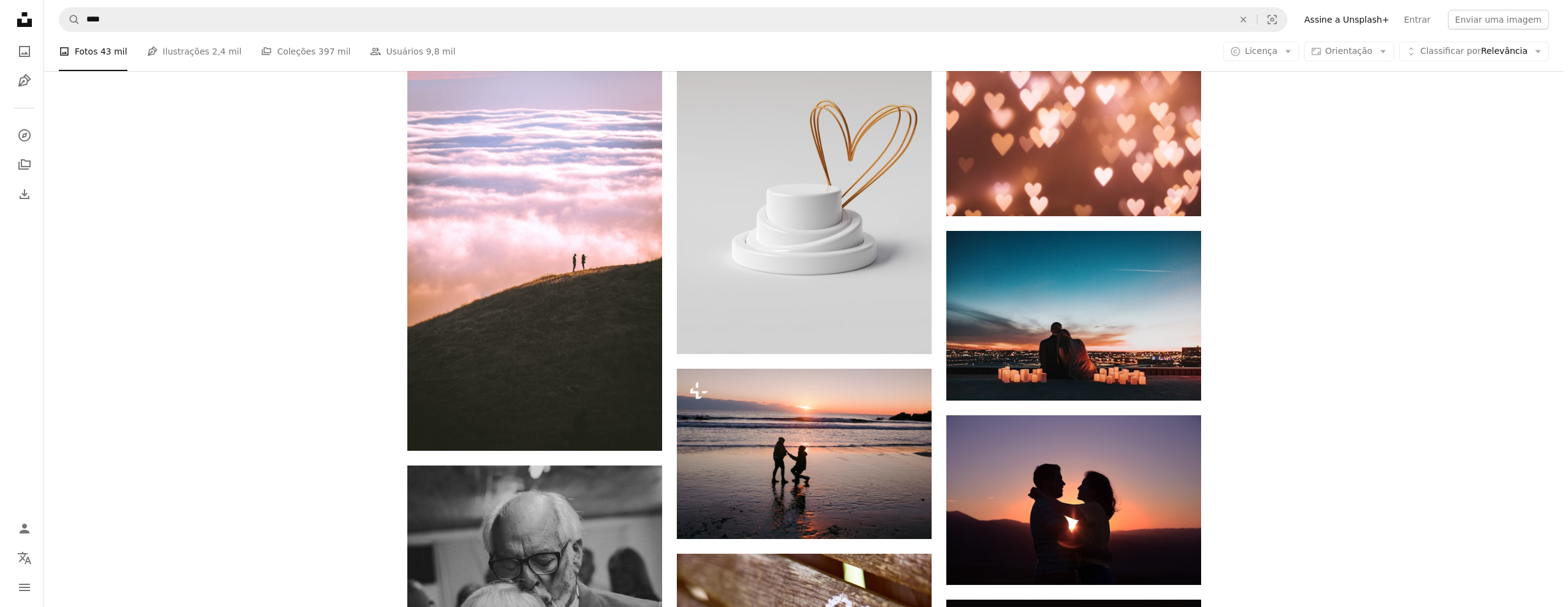
scroll to position [1592, 0]
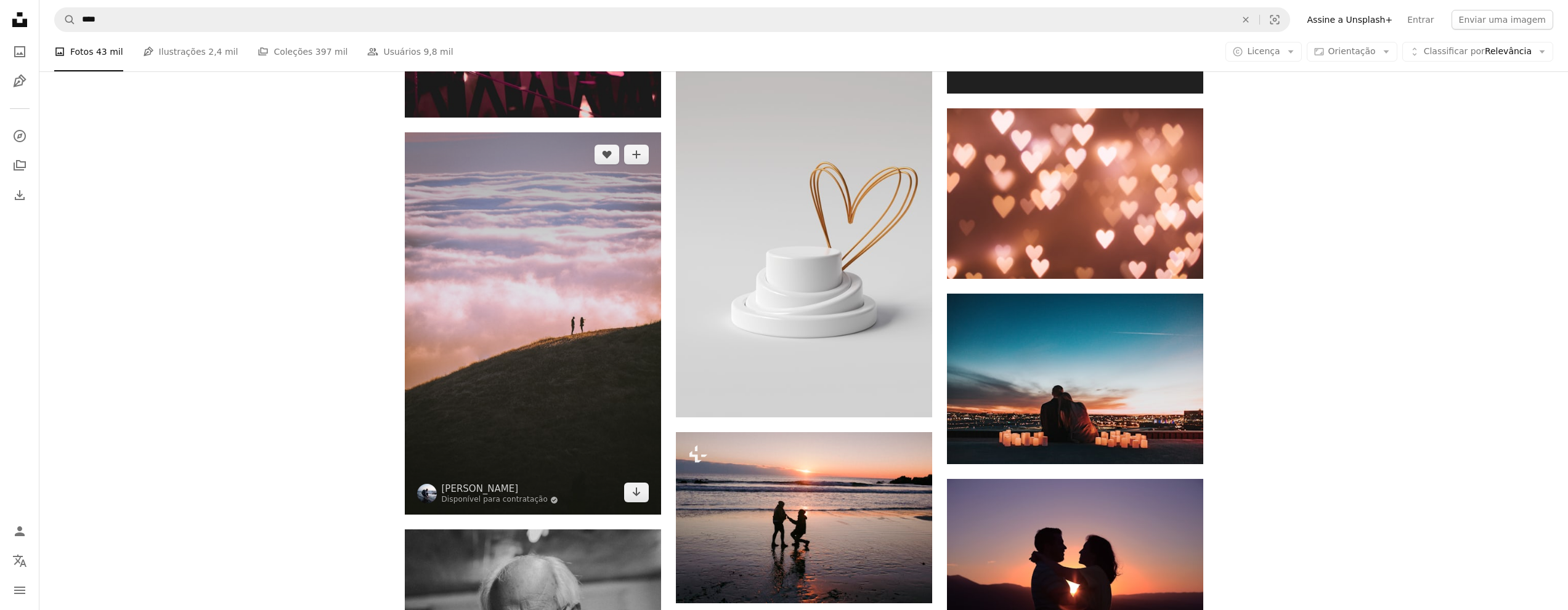
click at [518, 237] on img at bounding box center [533, 323] width 257 height 383
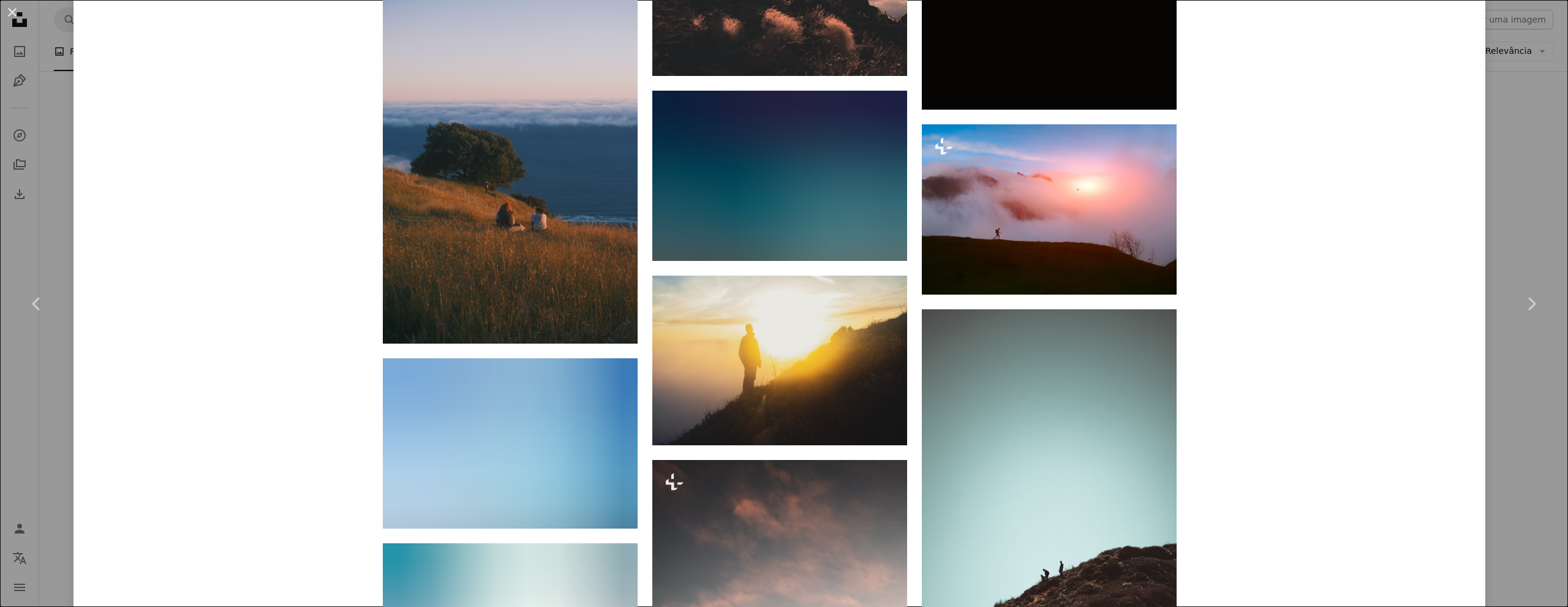
scroll to position [1899, 0]
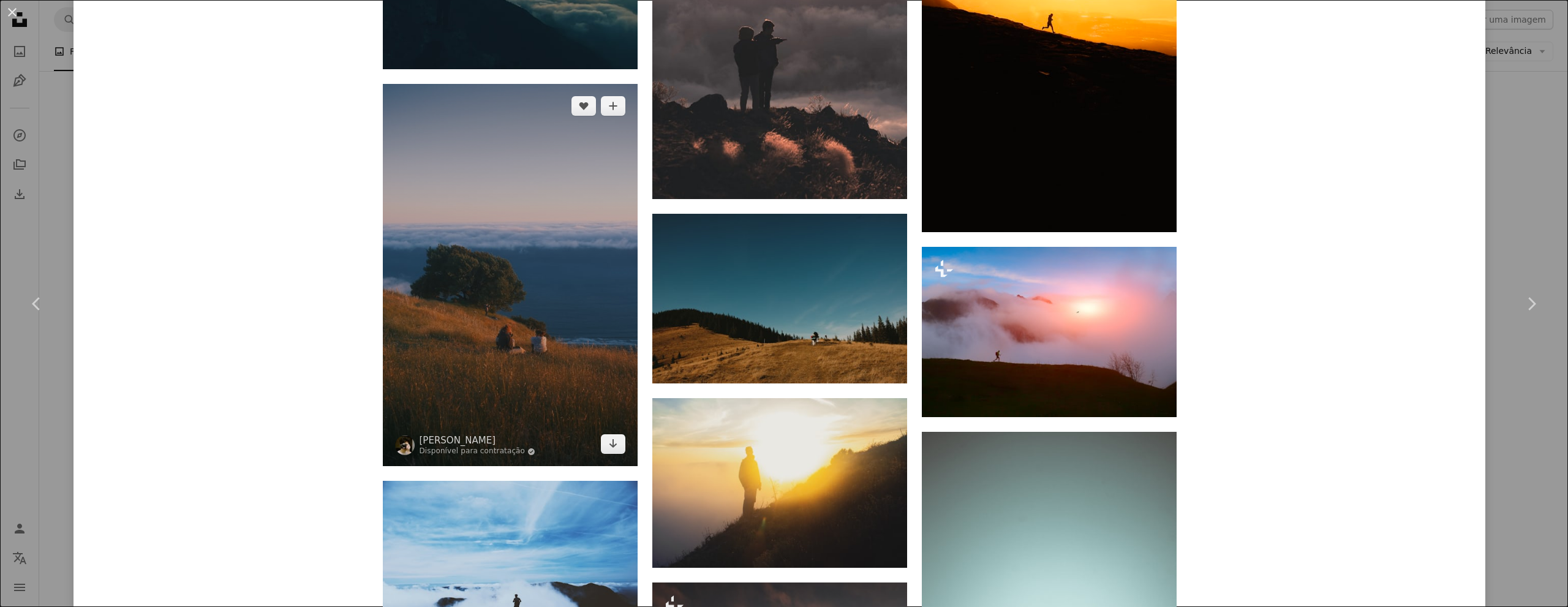
click at [552, 337] on img at bounding box center [510, 275] width 255 height 382
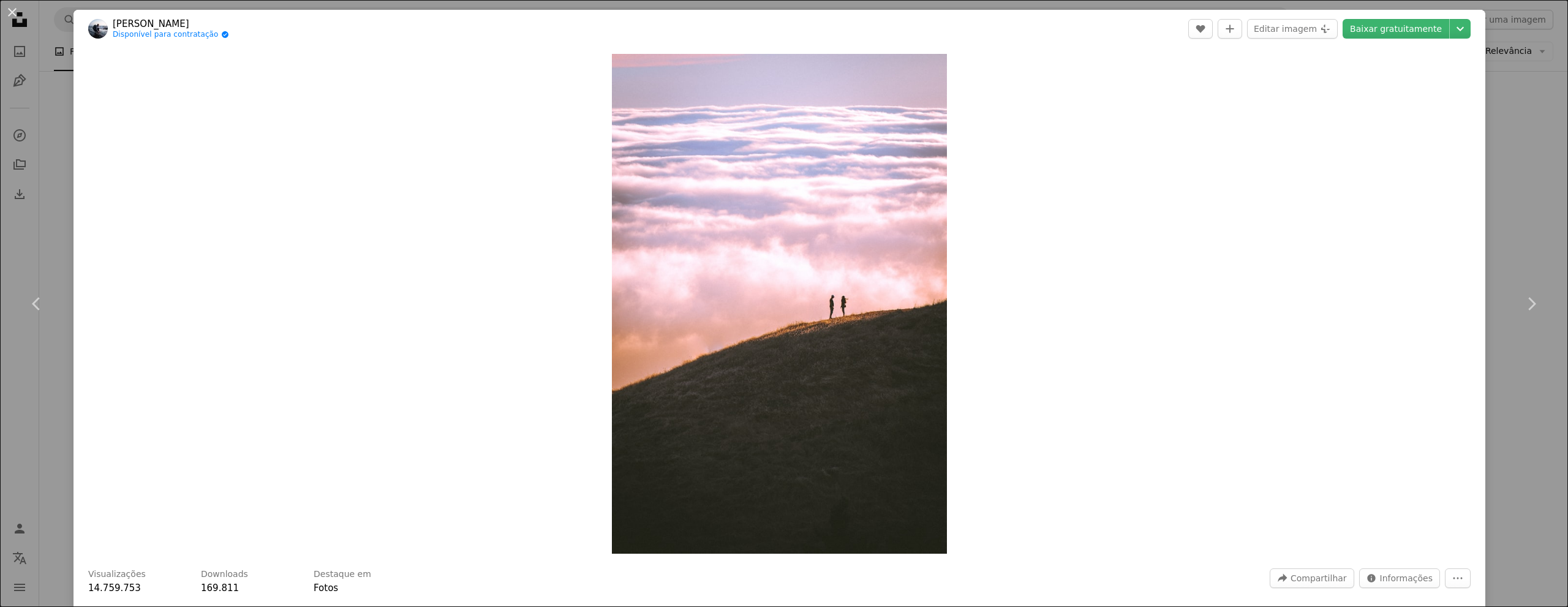
click at [1526, 136] on div "An X shape Chevron left Chevron right [PERSON_NAME] Disponível para contratação…" at bounding box center [784, 304] width 1568 height 607
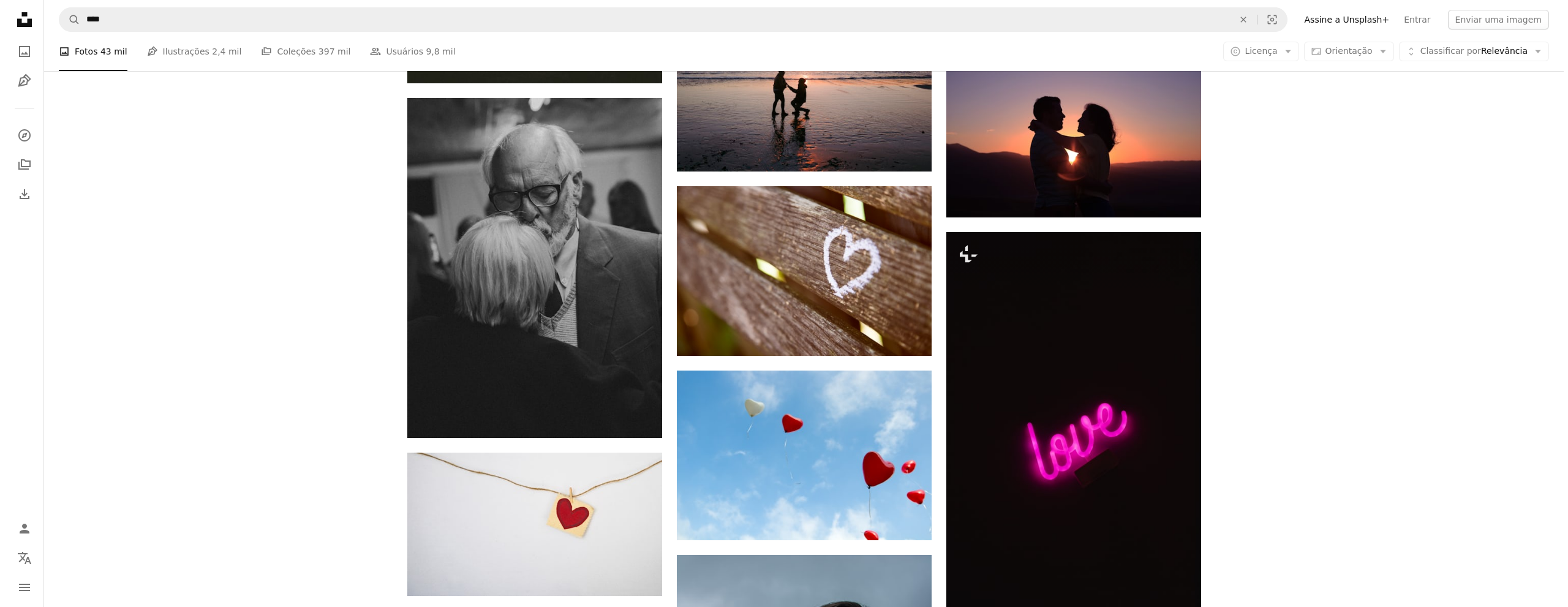
scroll to position [1838, 0]
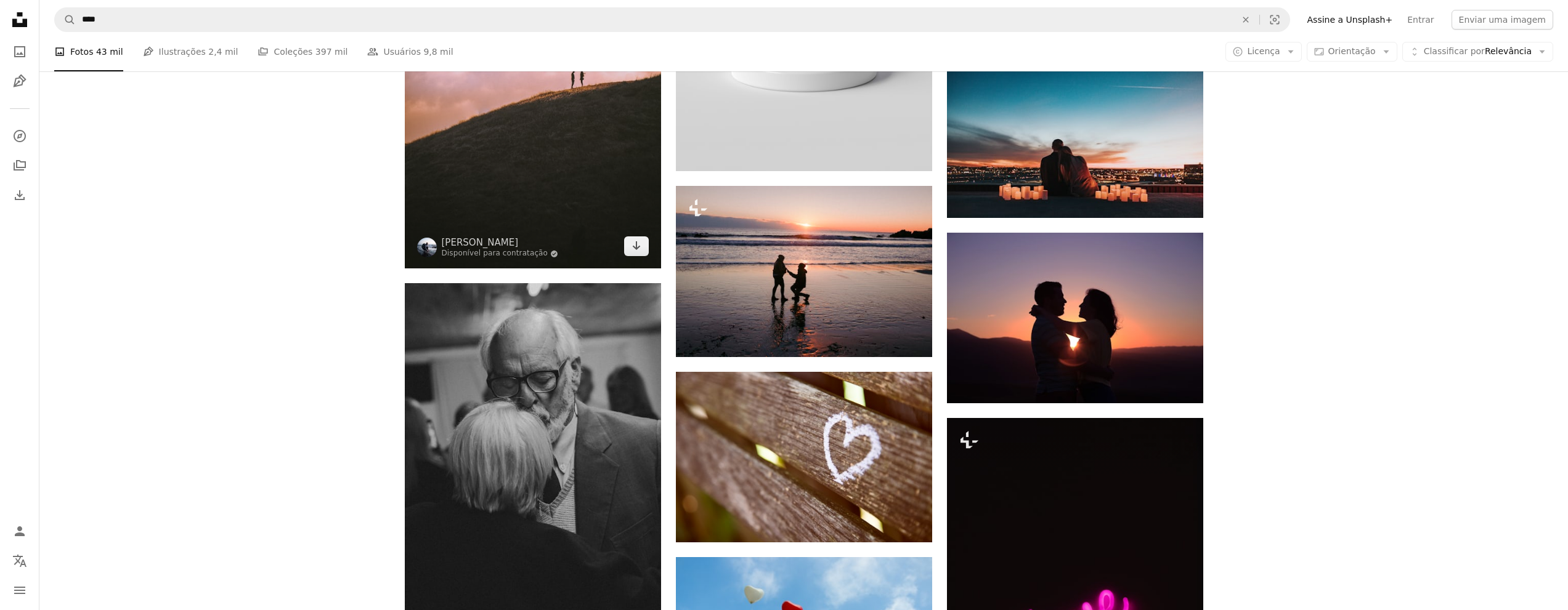
click at [557, 221] on img at bounding box center [533, 77] width 257 height 383
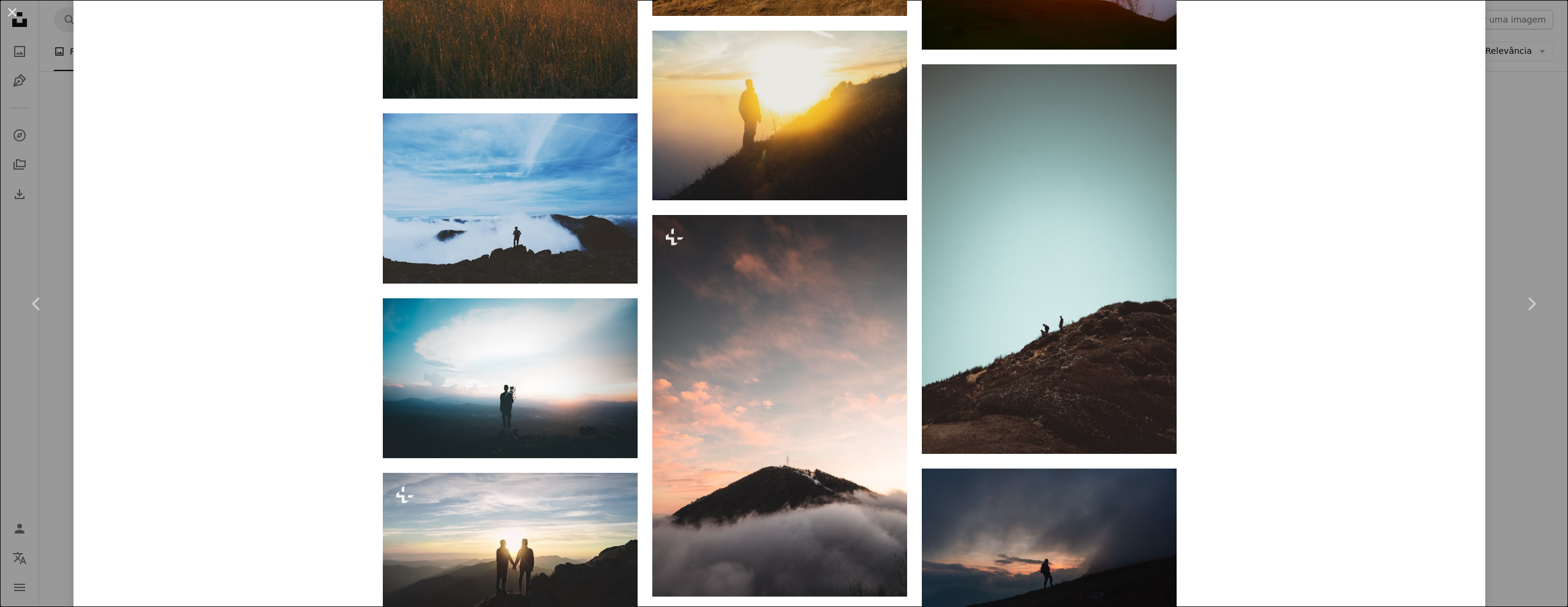
scroll to position [1960, 0]
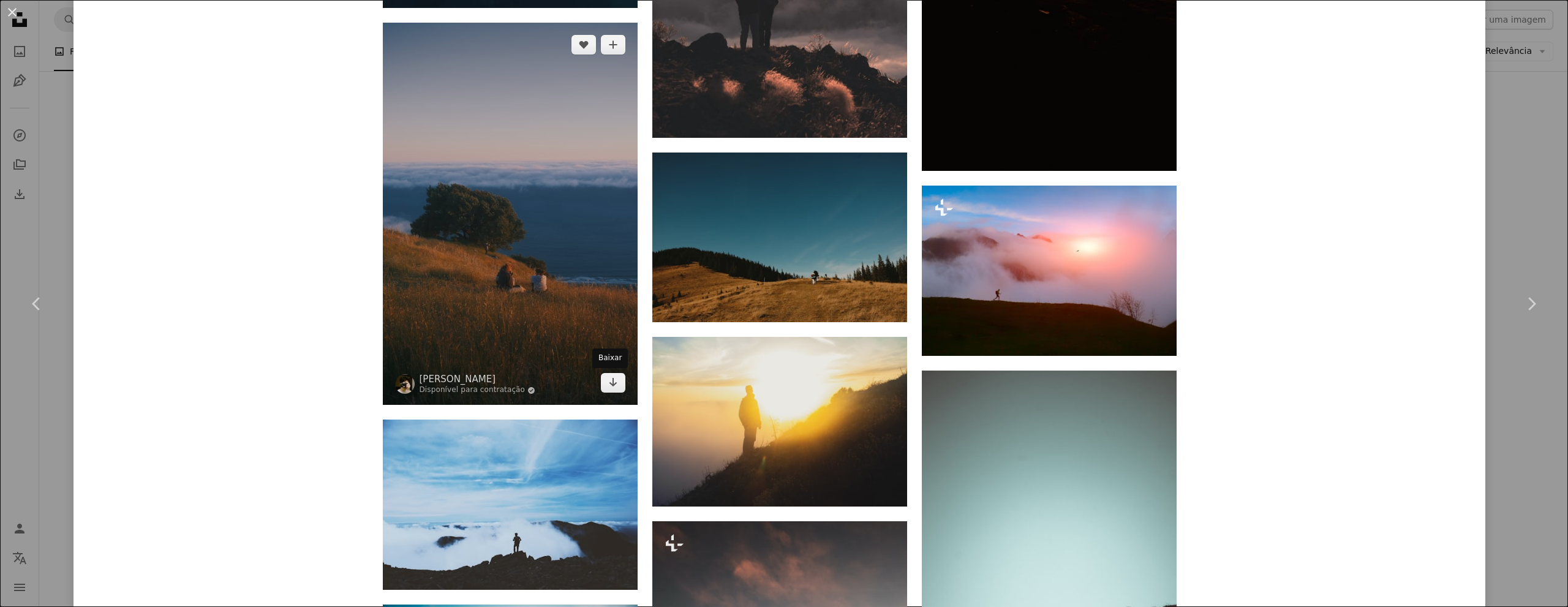
click at [608, 386] on icon "Arrow pointing down" at bounding box center [613, 381] width 10 height 14
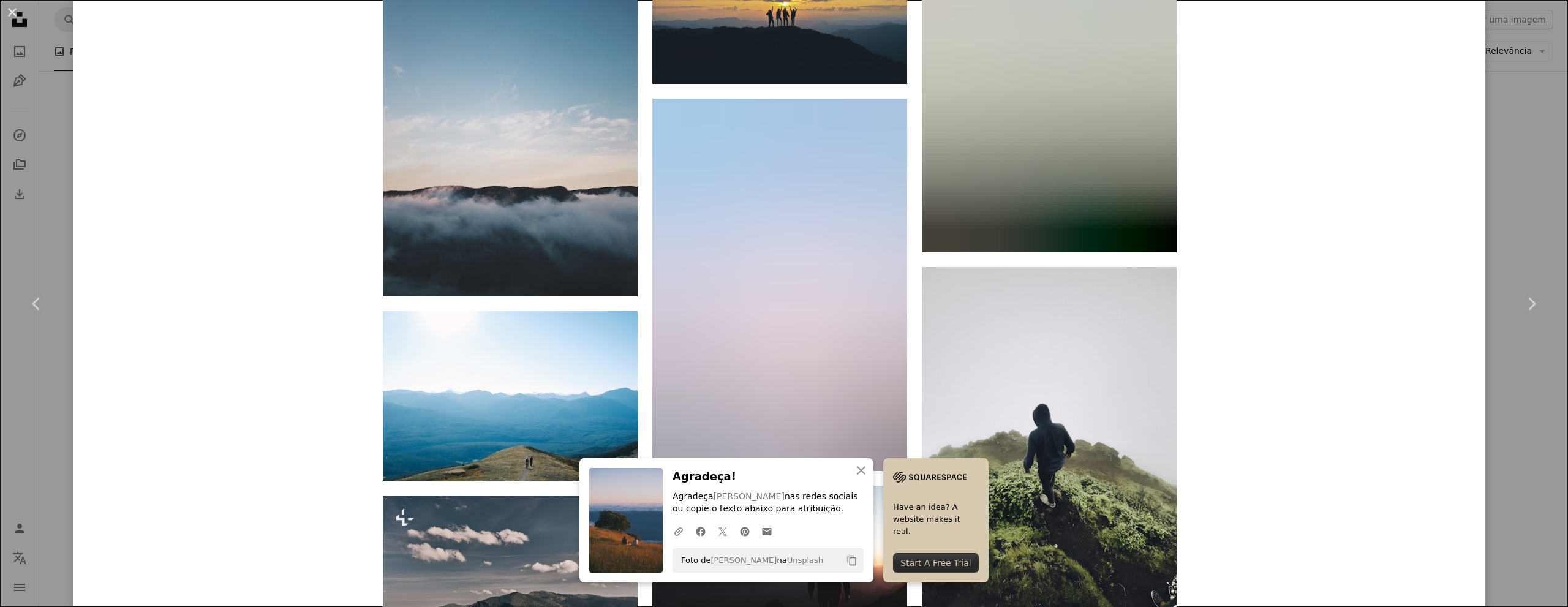
scroll to position [5510, 0]
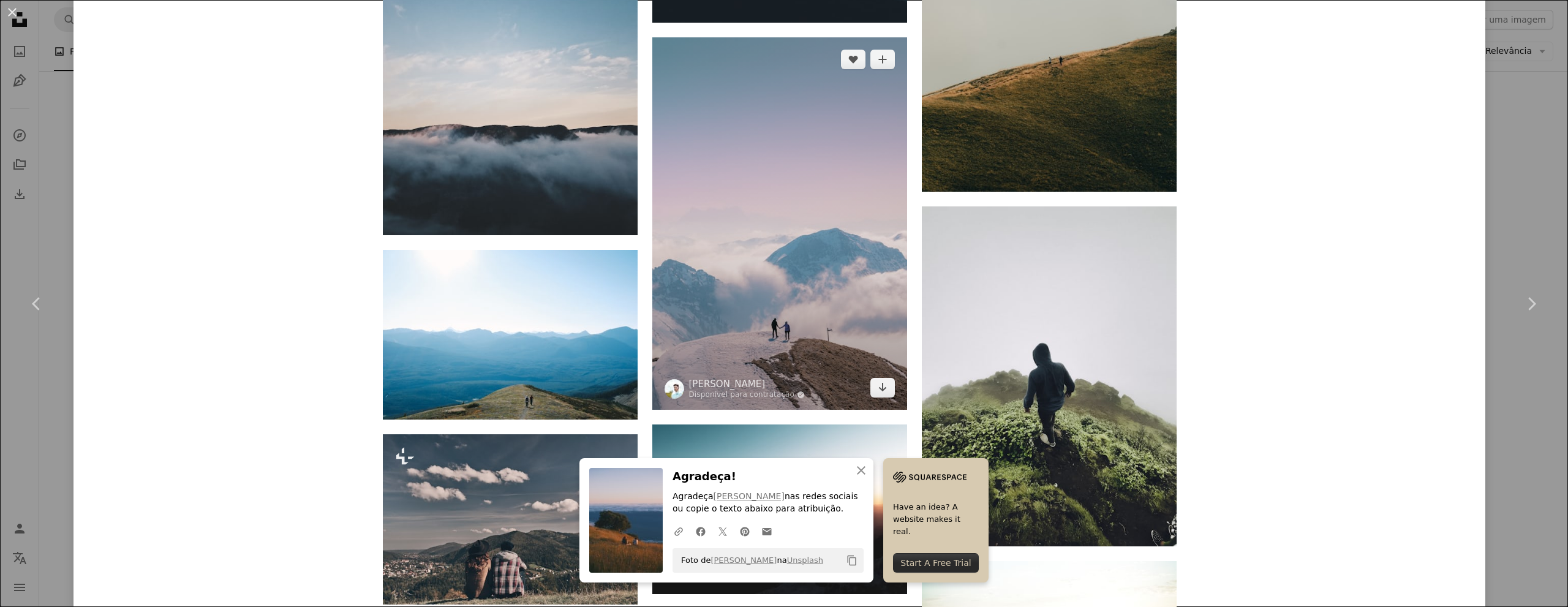
click at [849, 209] on img at bounding box center [779, 223] width 255 height 372
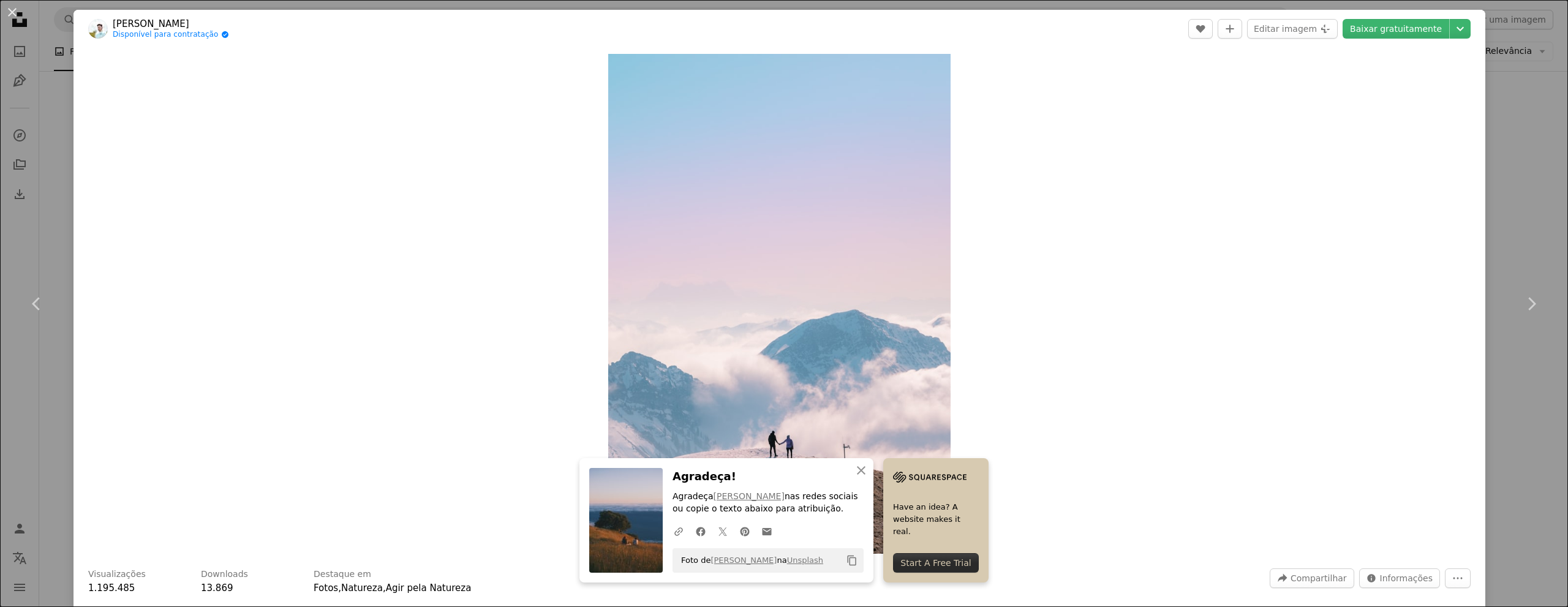
scroll to position [123, 0]
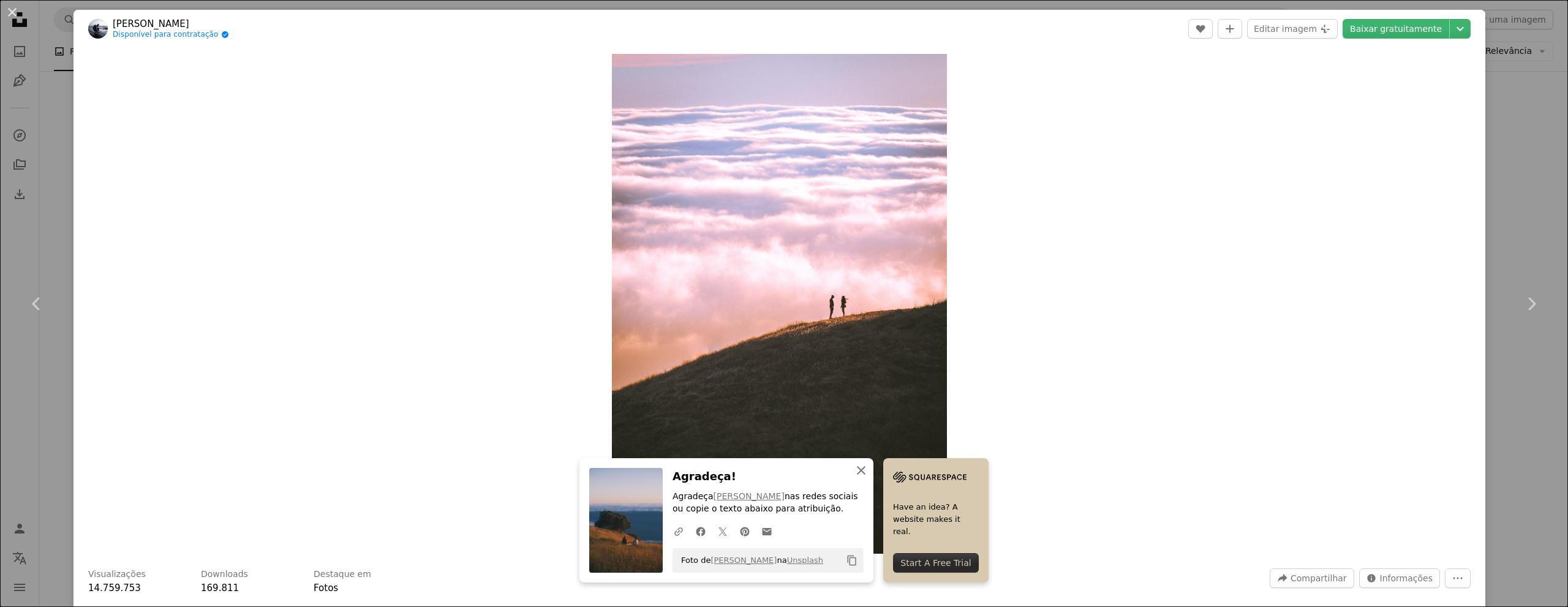
click at [856, 472] on icon "An X shape" at bounding box center [860, 470] width 14 height 14
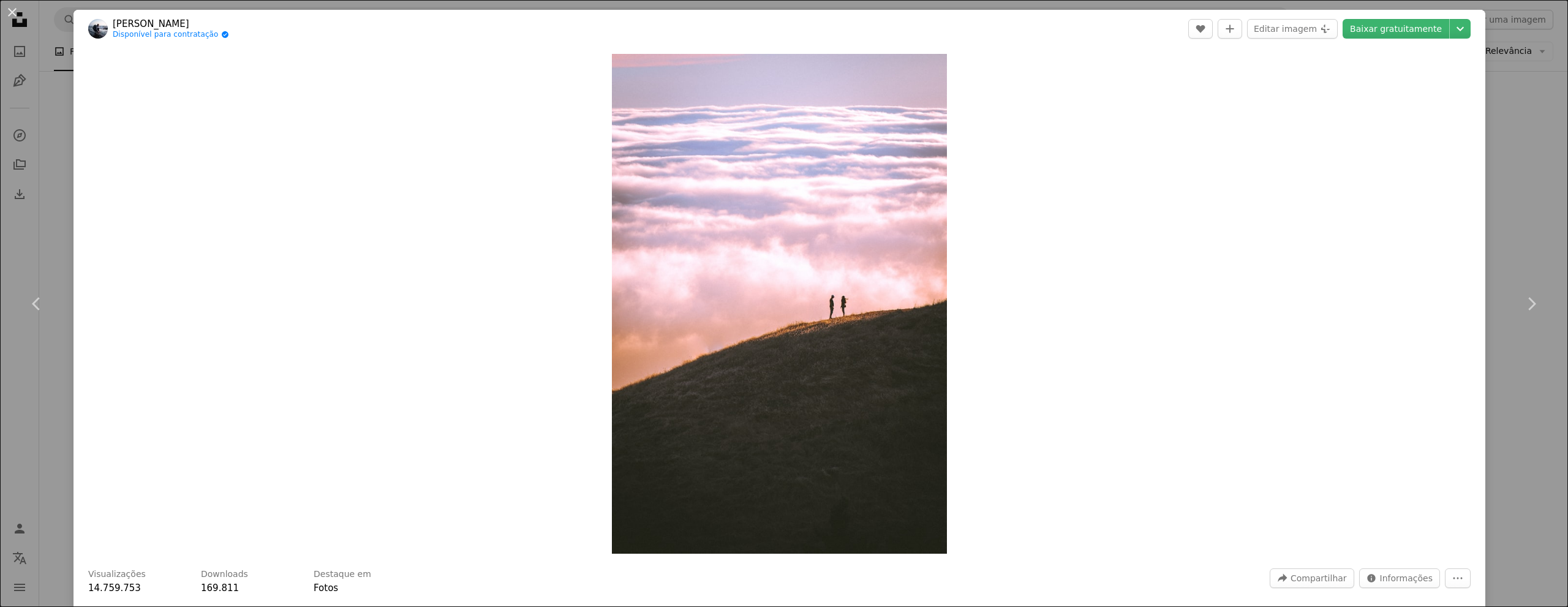
click at [1495, 274] on link "Chevron right" at bounding box center [1531, 304] width 73 height 117
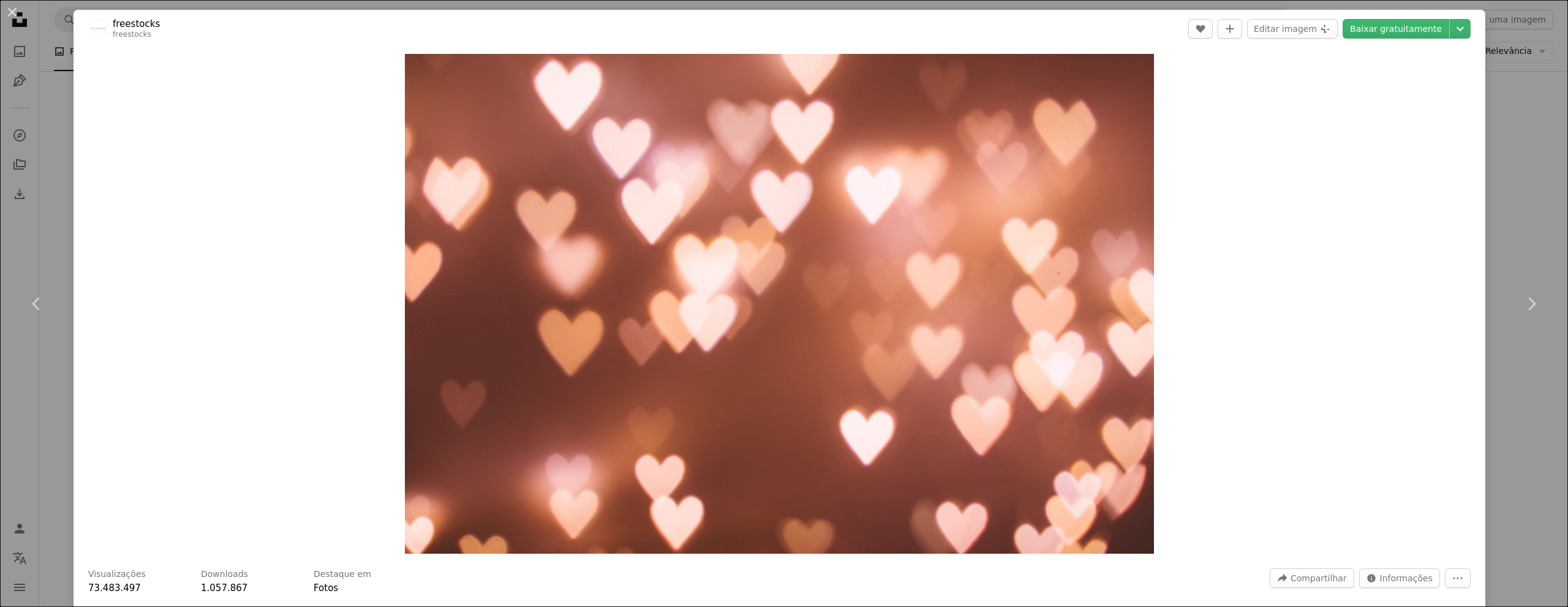
click at [8, 15] on button "An X shape" at bounding box center [11, 11] width 14 height 14
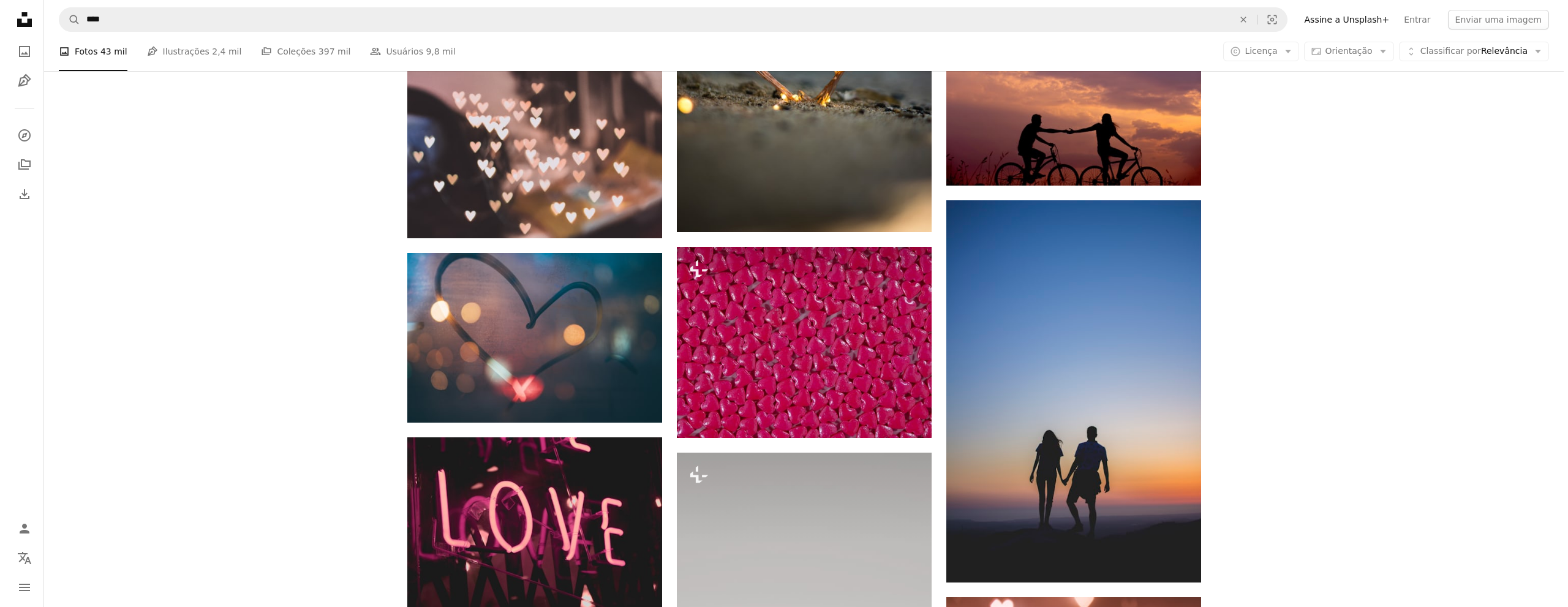
scroll to position [1409, 0]
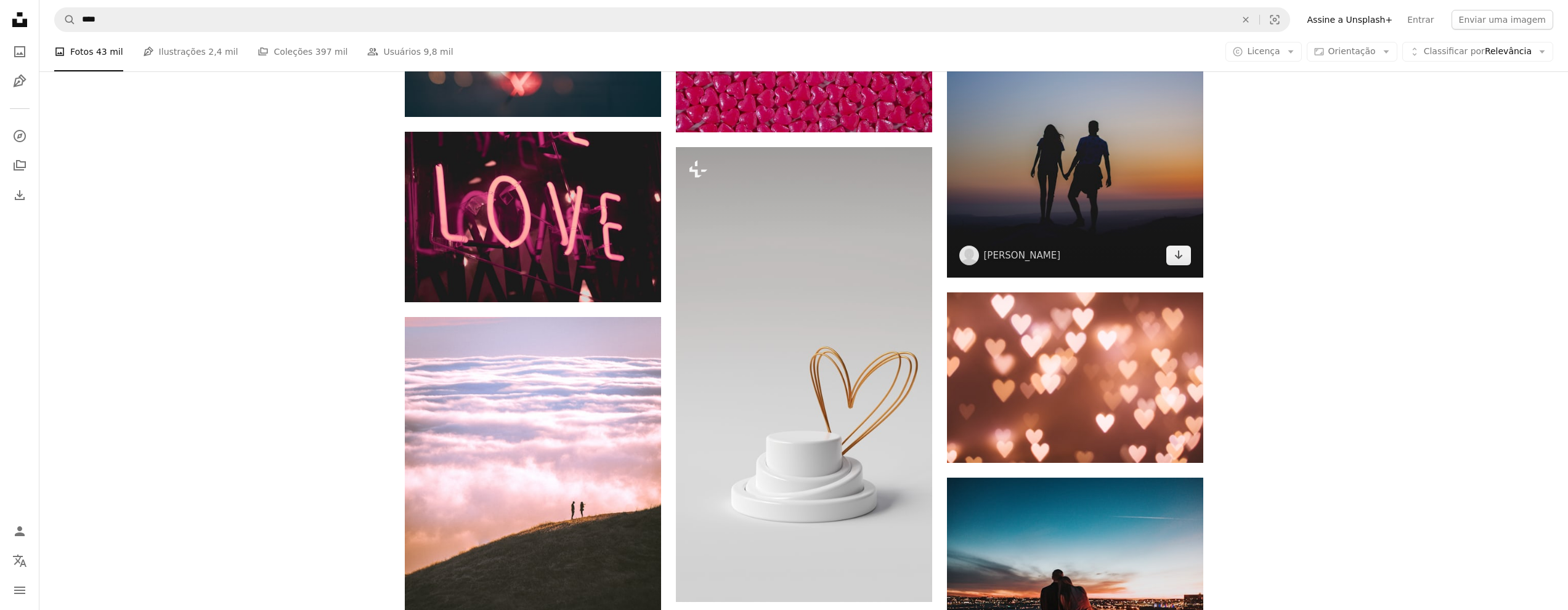
click at [1031, 205] on img at bounding box center [1075, 85] width 257 height 384
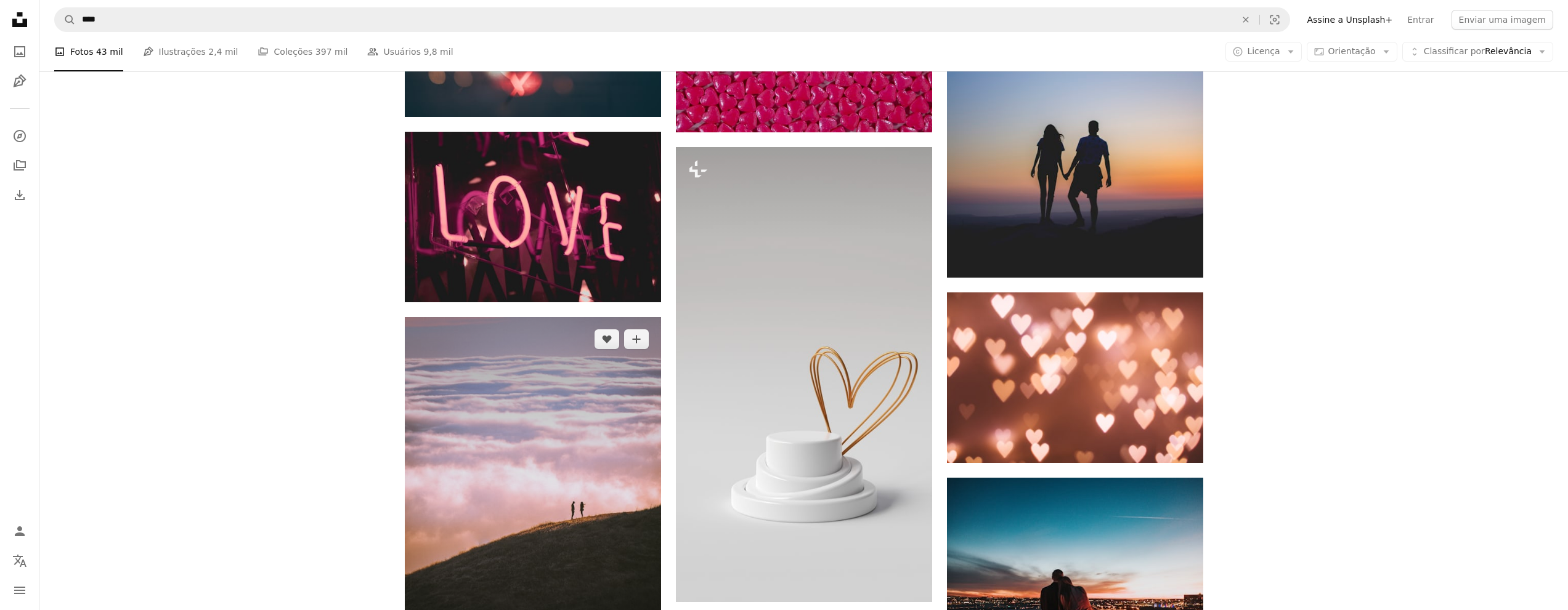
click at [519, 402] on img at bounding box center [533, 508] width 257 height 383
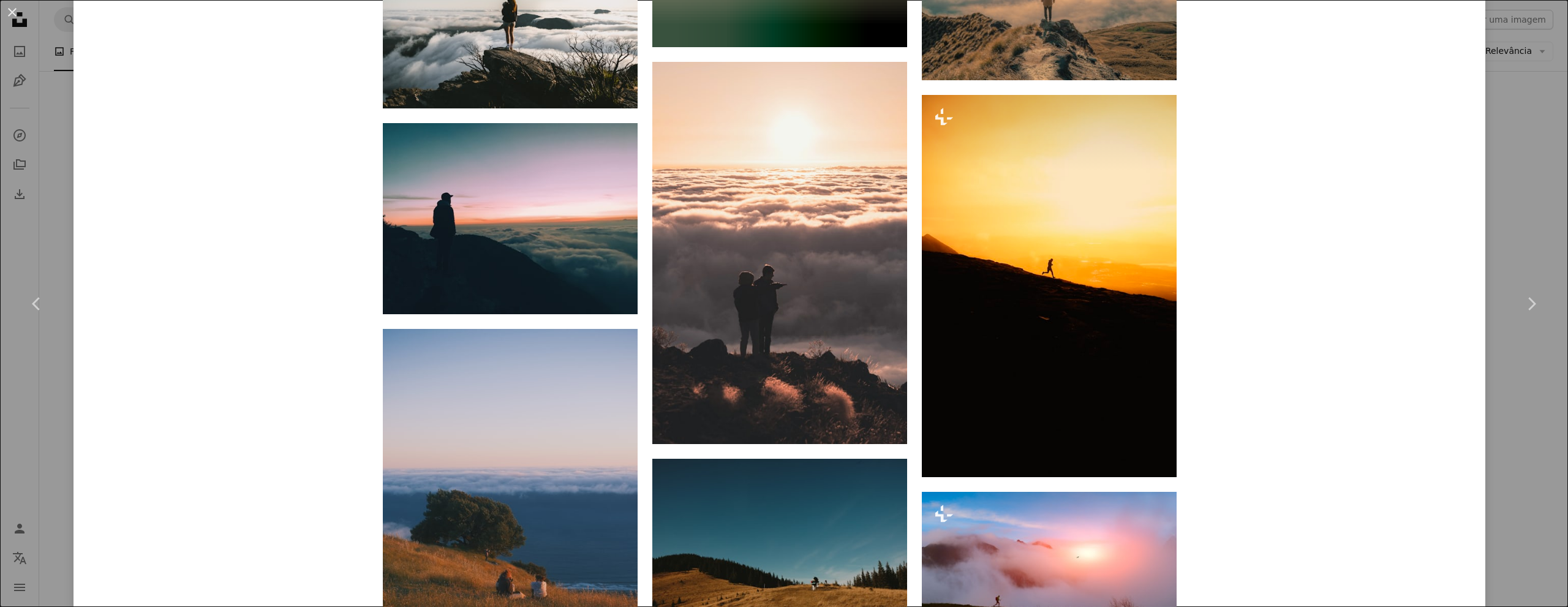
scroll to position [1960, 0]
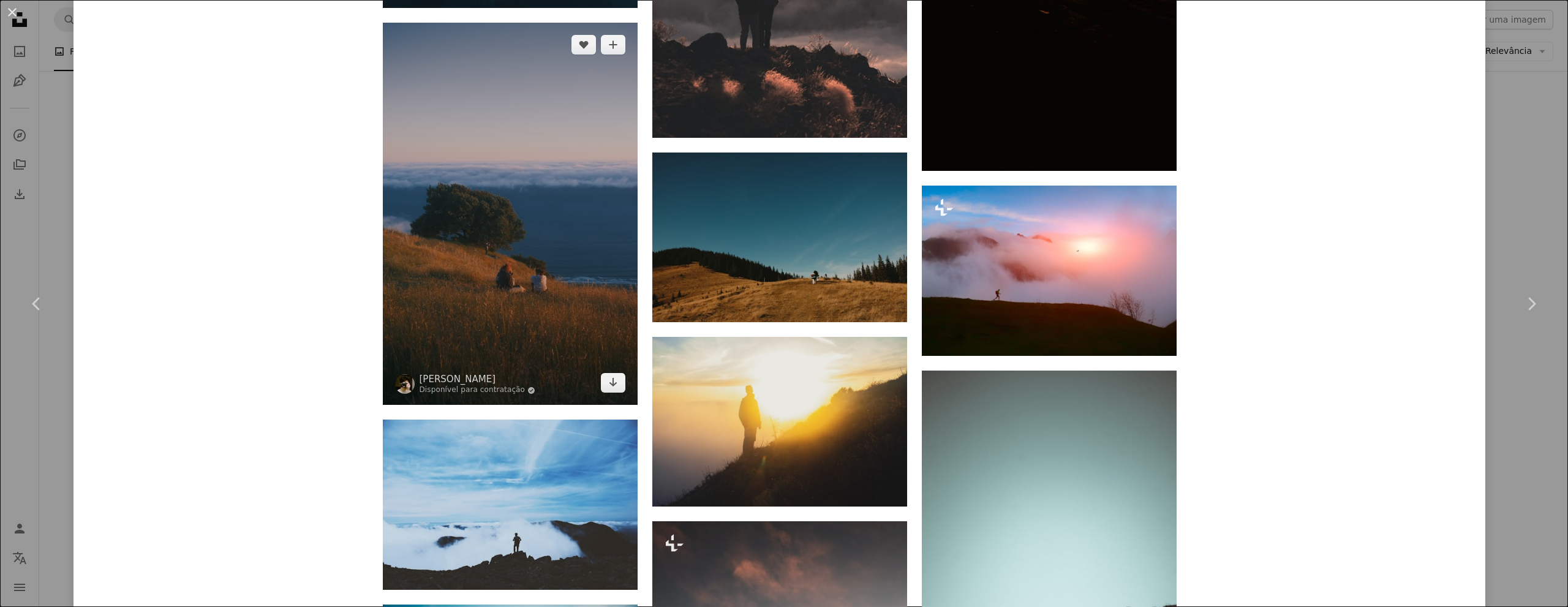
click at [529, 272] on img at bounding box center [510, 213] width 255 height 382
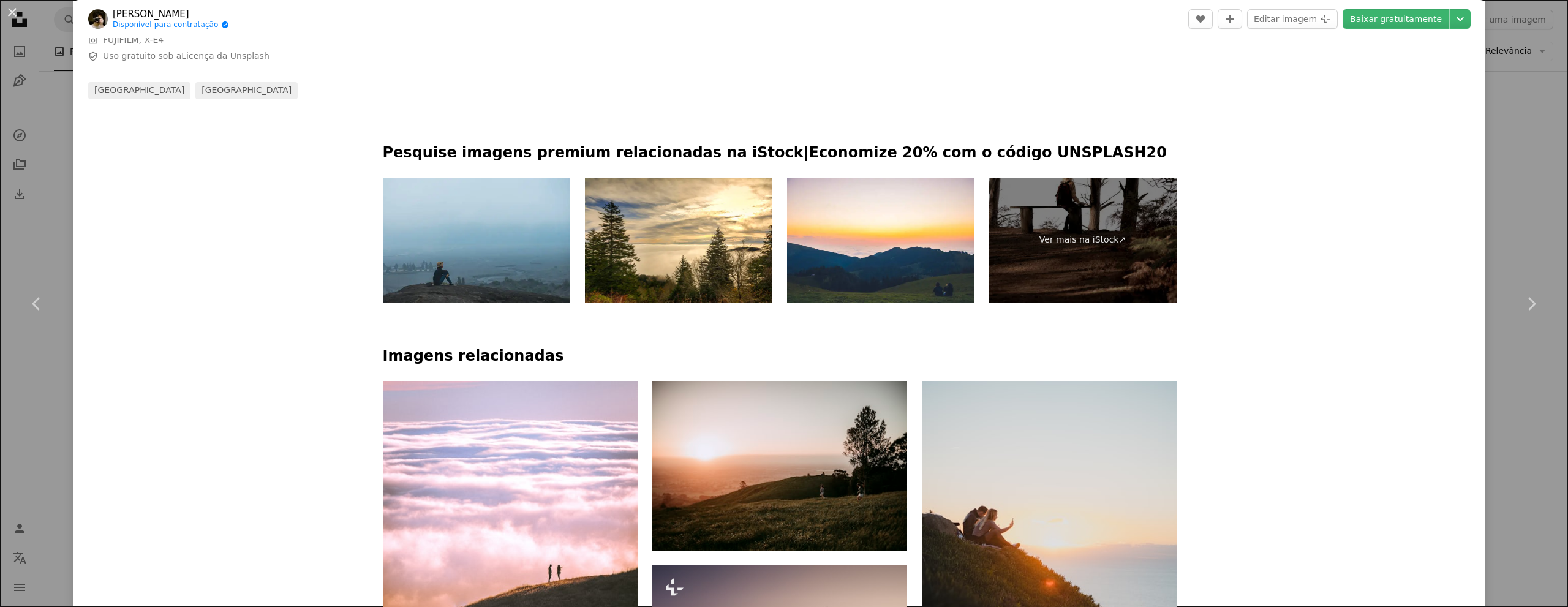
scroll to position [919, 0]
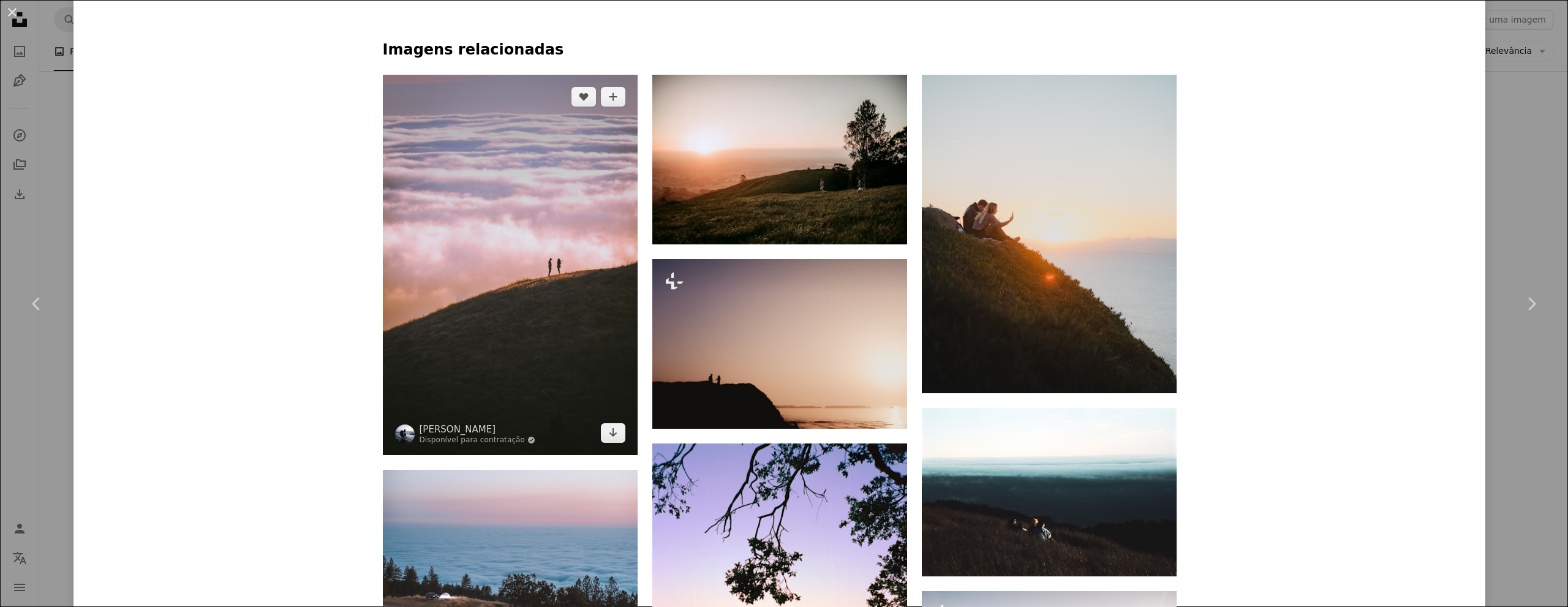
click at [491, 332] on img at bounding box center [510, 265] width 255 height 381
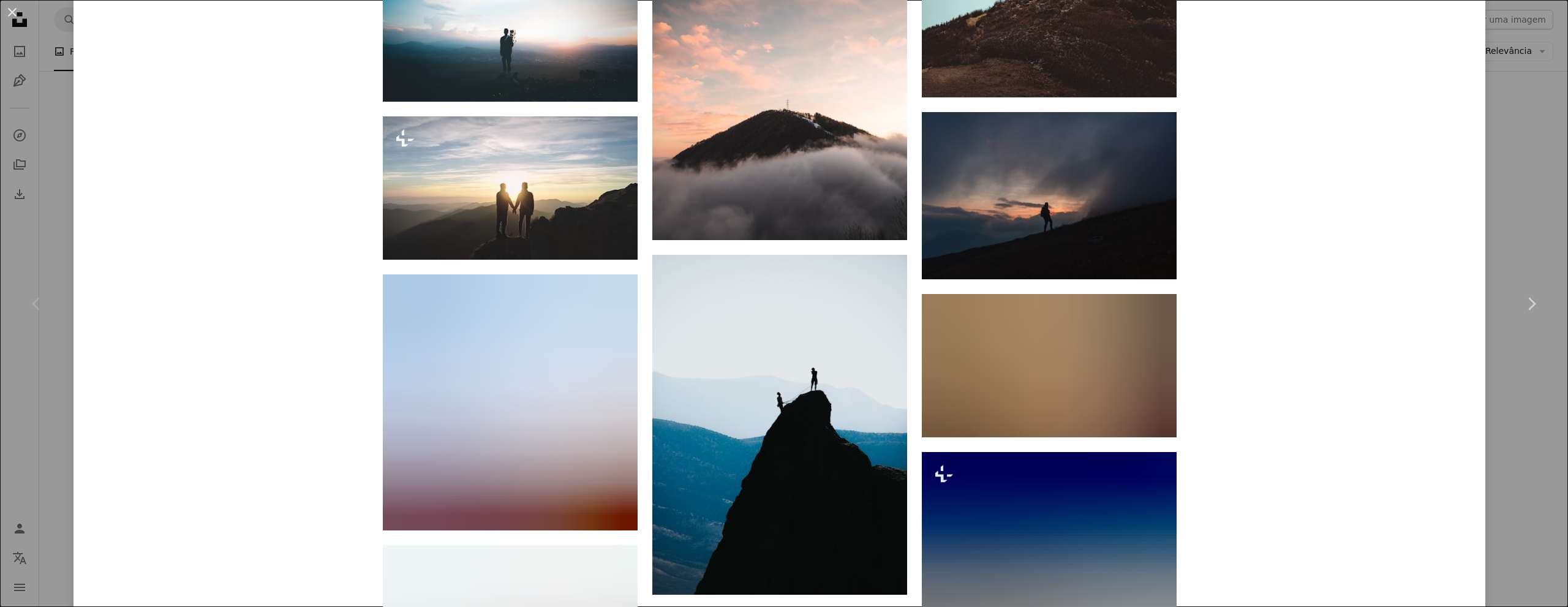
scroll to position [2561, 0]
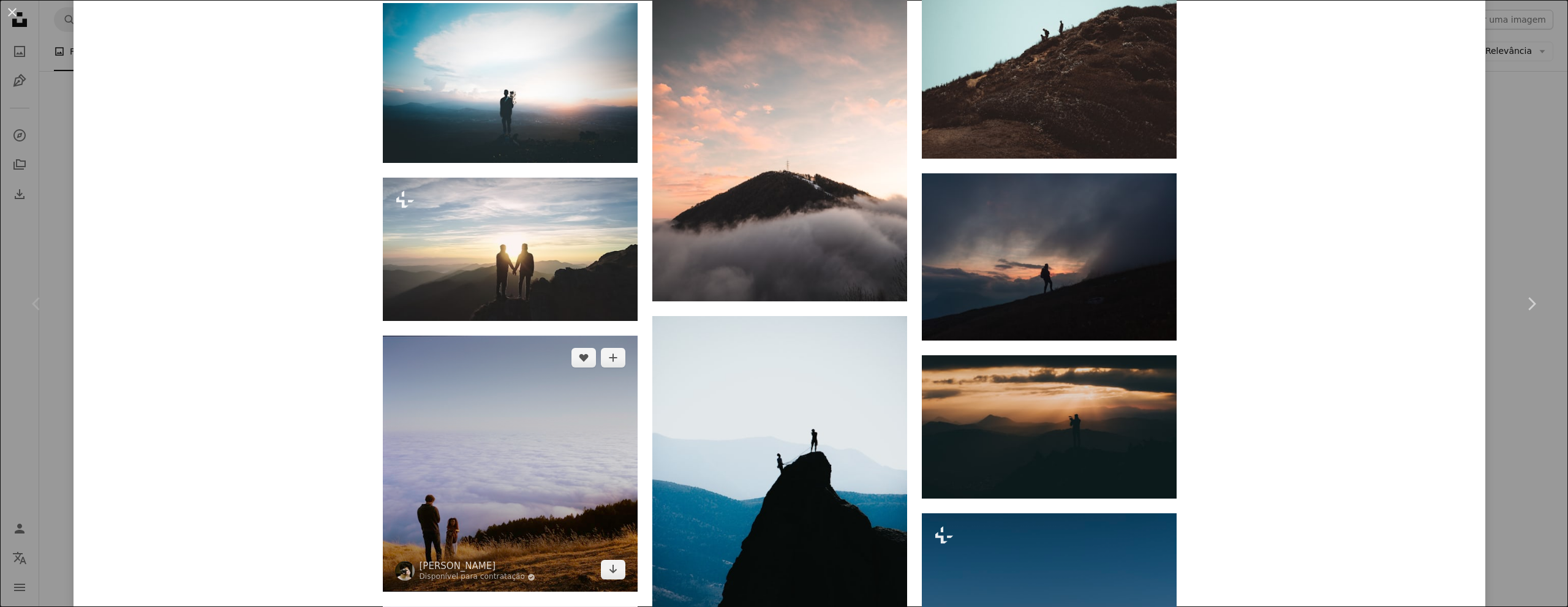
click at [549, 414] on img at bounding box center [510, 463] width 255 height 257
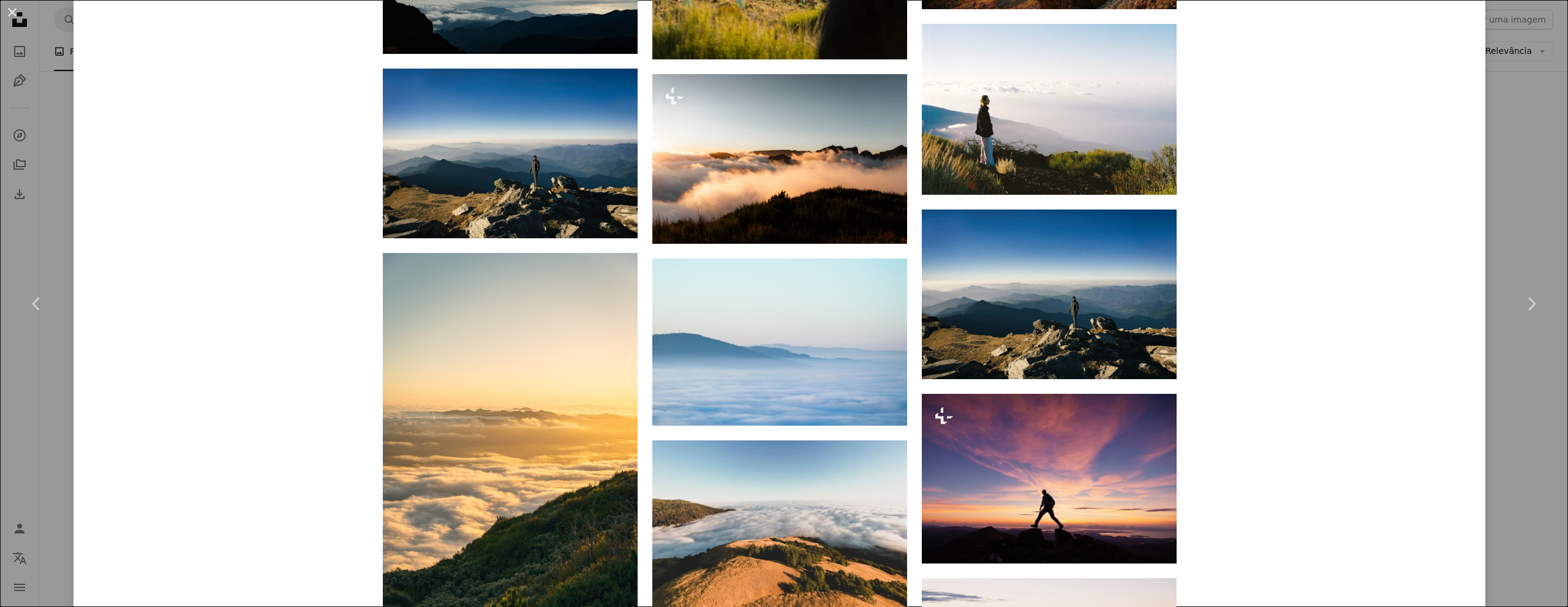
scroll to position [3491, 0]
